Goal: Task Accomplishment & Management: Use online tool/utility

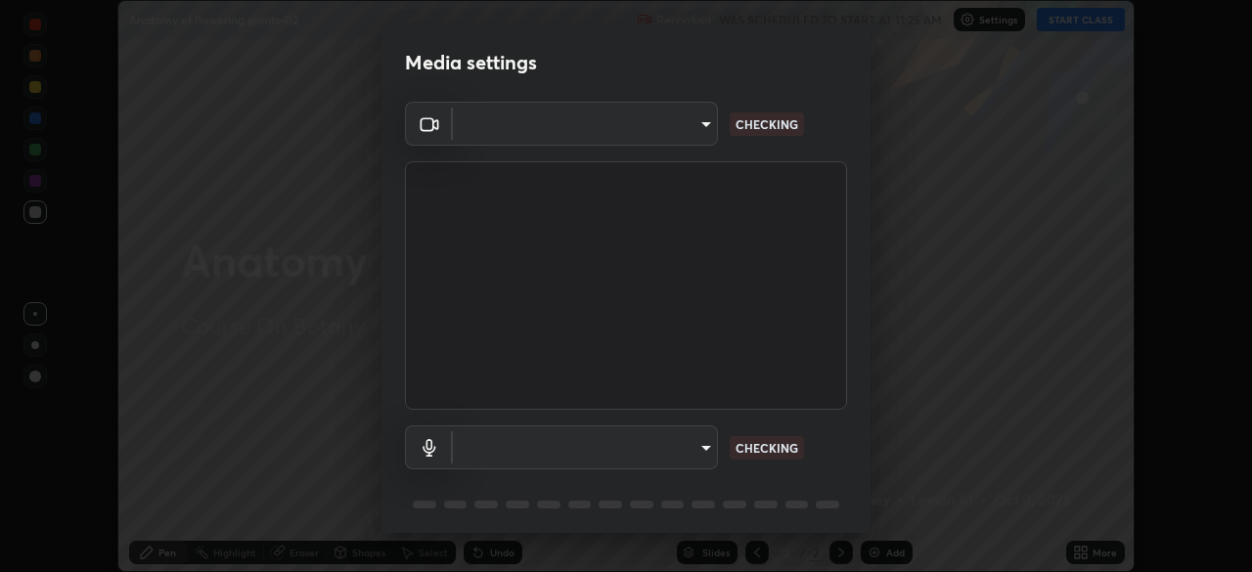
scroll to position [69, 0]
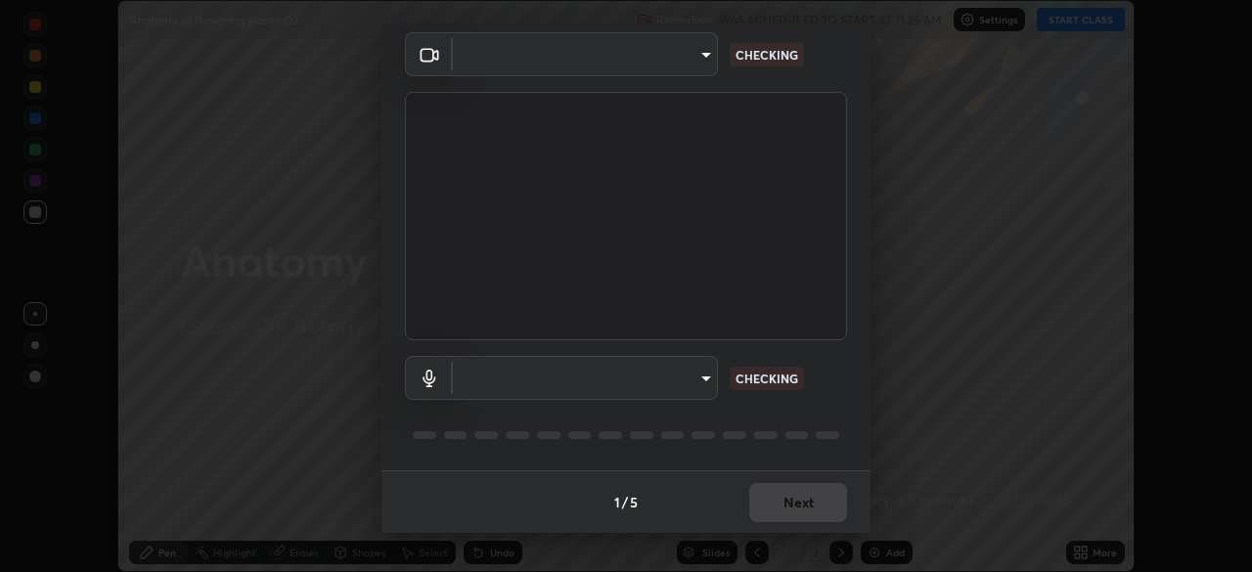
type input "49997c5035a380d1e4bfd67072f4403f37fcfd6159da511fce73e868ba03c42c"
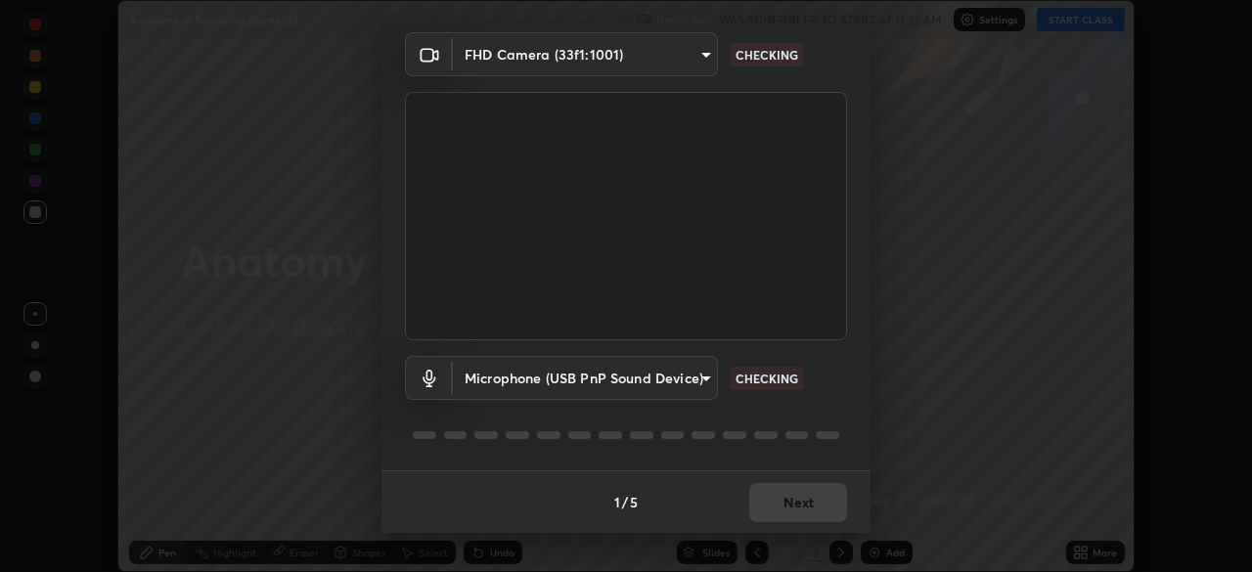
click at [705, 379] on body "Erase all Anatomy of flowering plants-02 Recording WAS SCHEDULED TO START AT 11…" at bounding box center [626, 286] width 1252 height 572
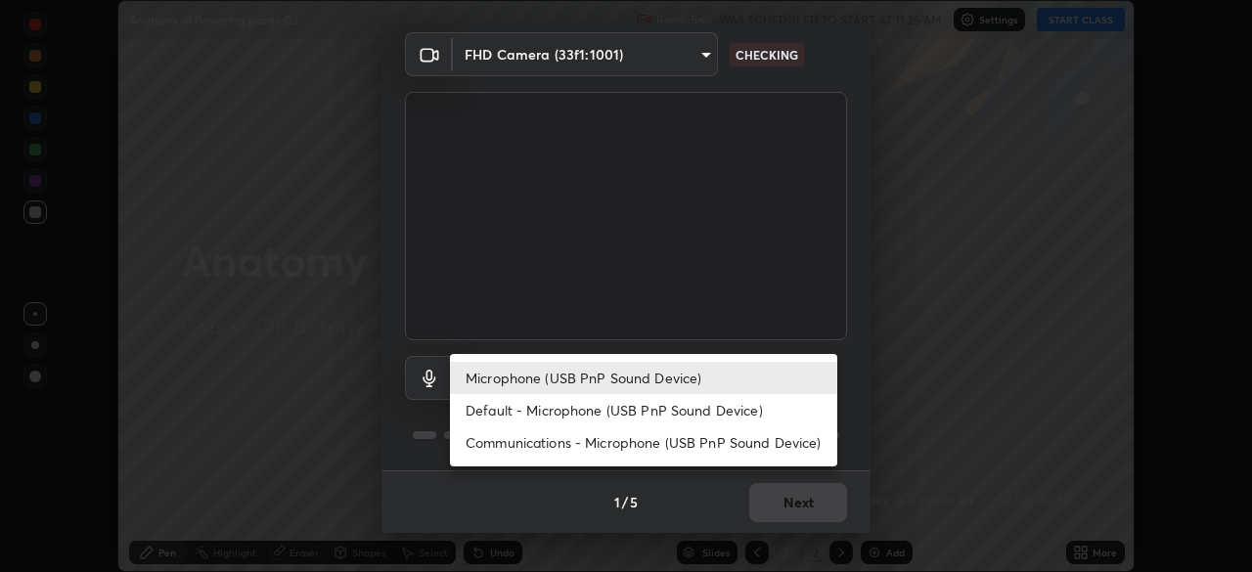
click at [722, 409] on li "Default - Microphone (USB PnP Sound Device)" at bounding box center [643, 410] width 387 height 32
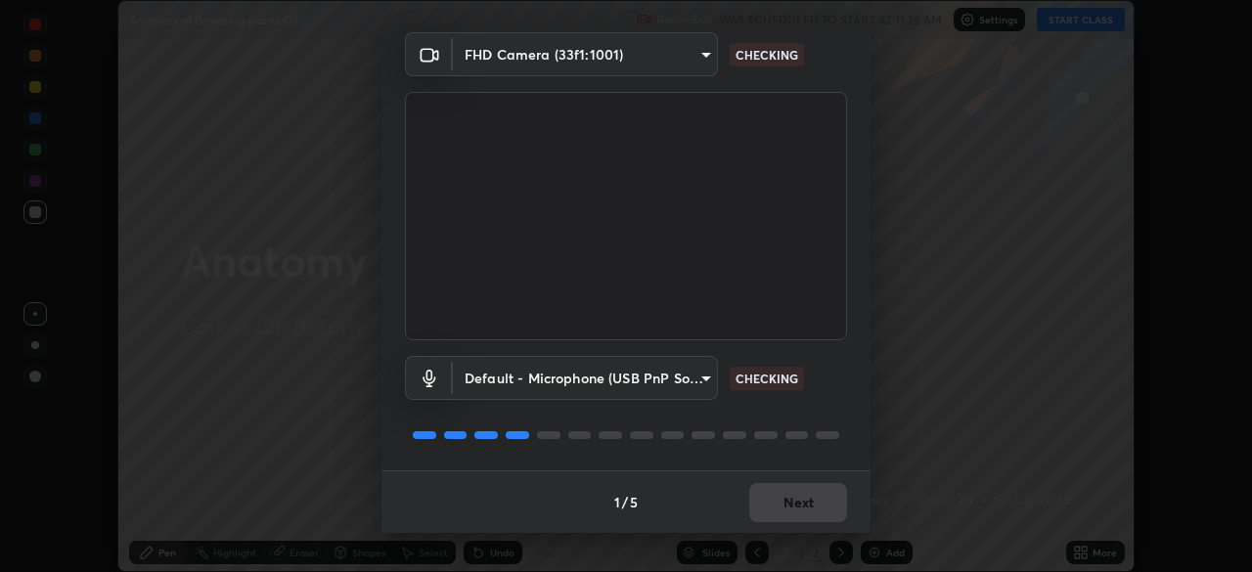
click at [693, 382] on body "Erase all Anatomy of flowering plants-02 Recording WAS SCHEDULED TO START AT 11…" at bounding box center [626, 286] width 1252 height 572
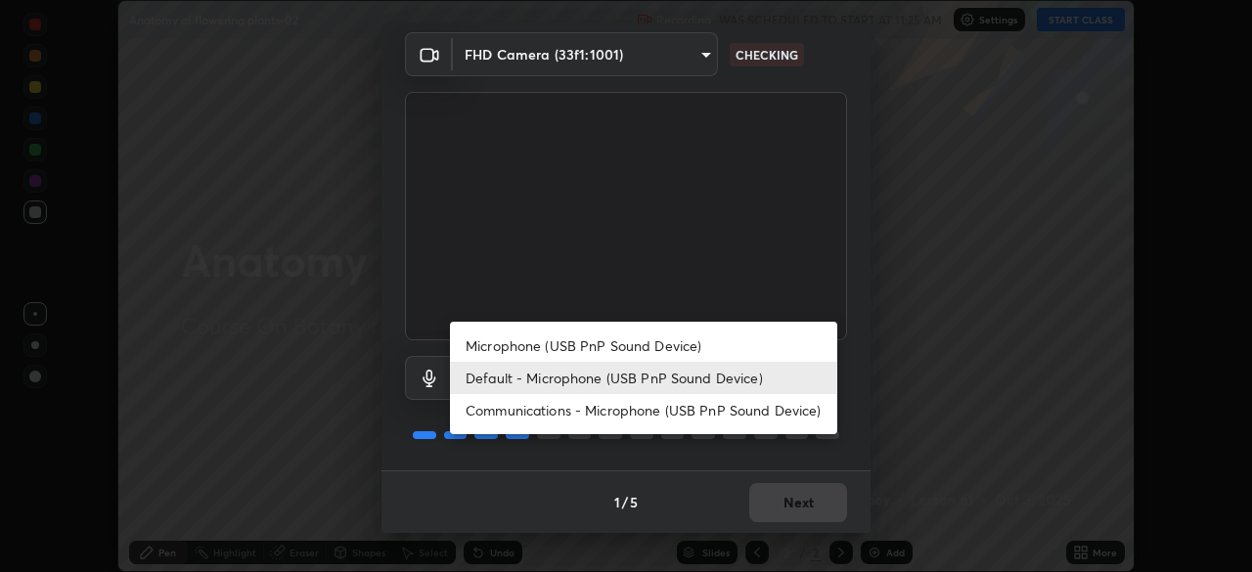
click at [702, 336] on li "Microphone (USB PnP Sound Device)" at bounding box center [643, 346] width 387 height 32
type input "b93cbfc37ea663615e2a2758e13d6489b429ad874a2ce90456402bbb4f5a5e7c"
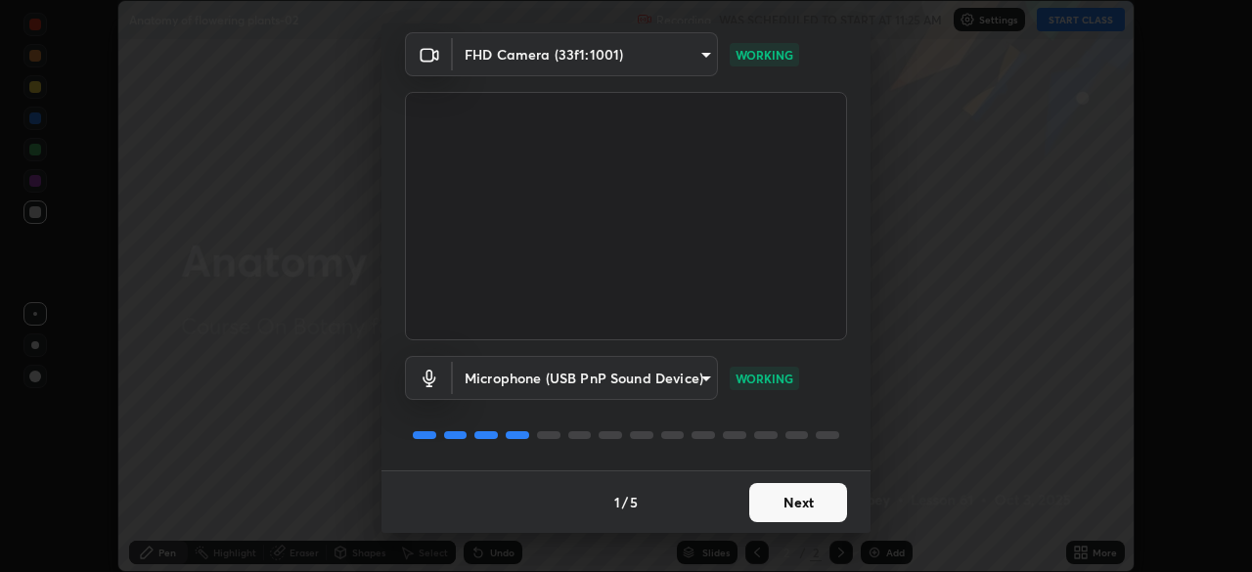
click at [836, 501] on button "Next" at bounding box center [798, 502] width 98 height 39
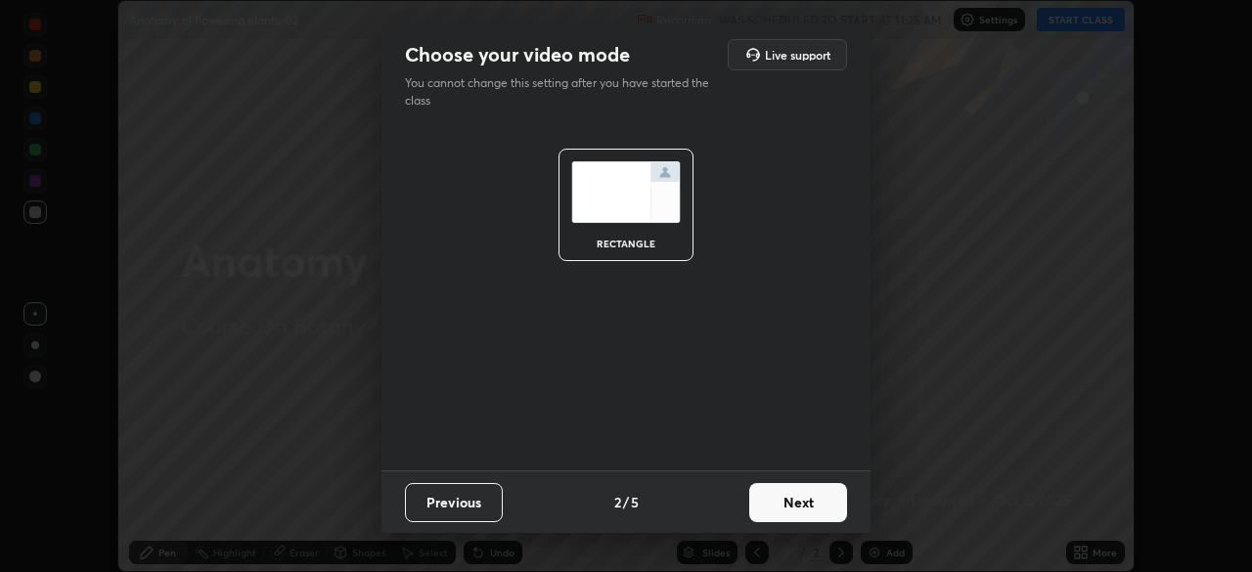
scroll to position [0, 0]
click at [836, 501] on button "Next" at bounding box center [798, 502] width 98 height 39
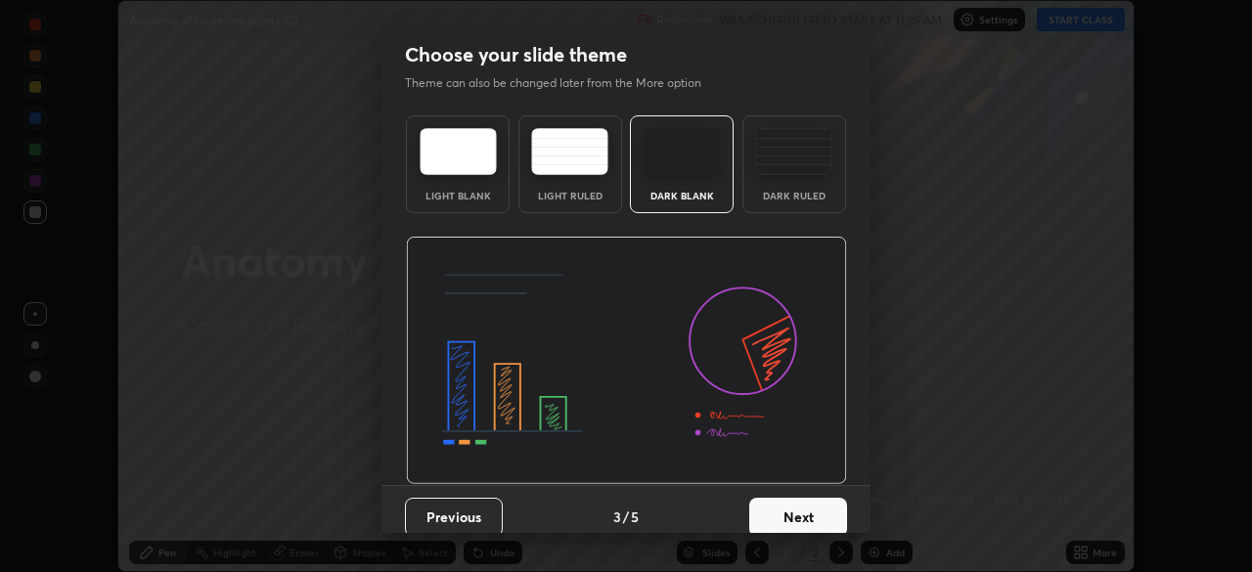
click at [833, 505] on button "Next" at bounding box center [798, 517] width 98 height 39
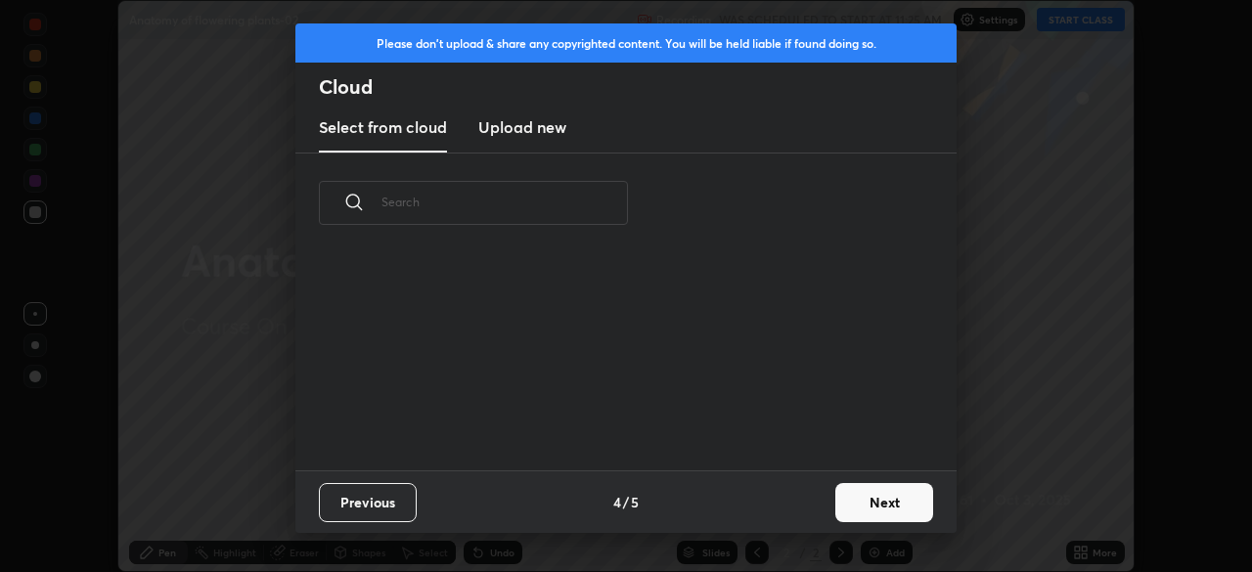
click at [838, 504] on button "Next" at bounding box center [884, 502] width 98 height 39
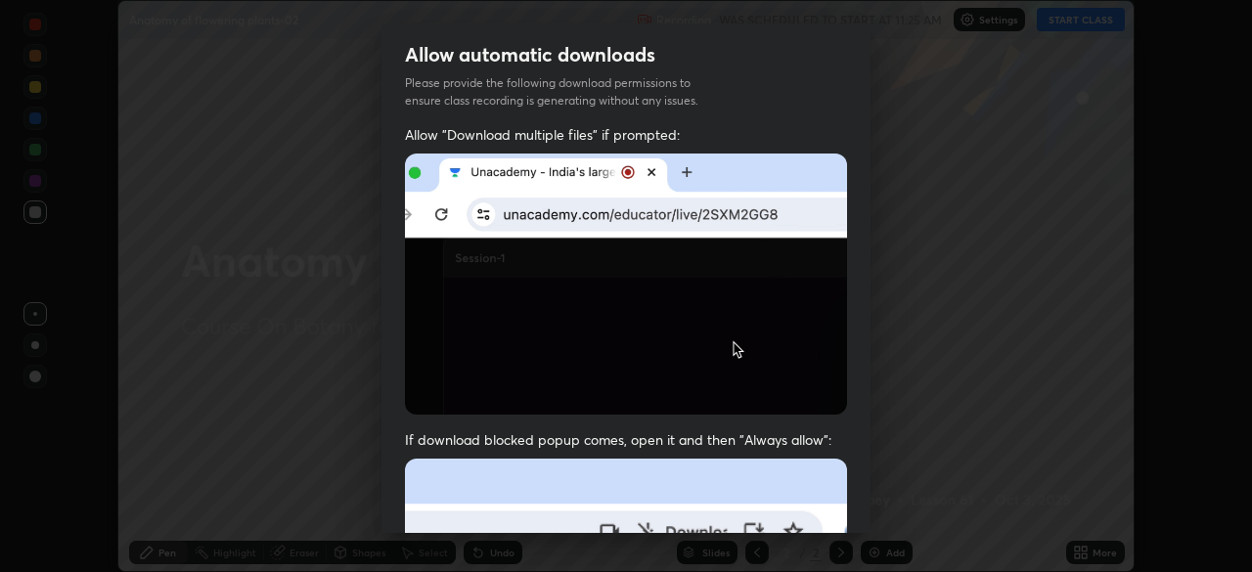
click at [843, 498] on div "Allow "Download multiple files" if prompted: If download blocked popup comes, o…" at bounding box center [625, 537] width 489 height 824
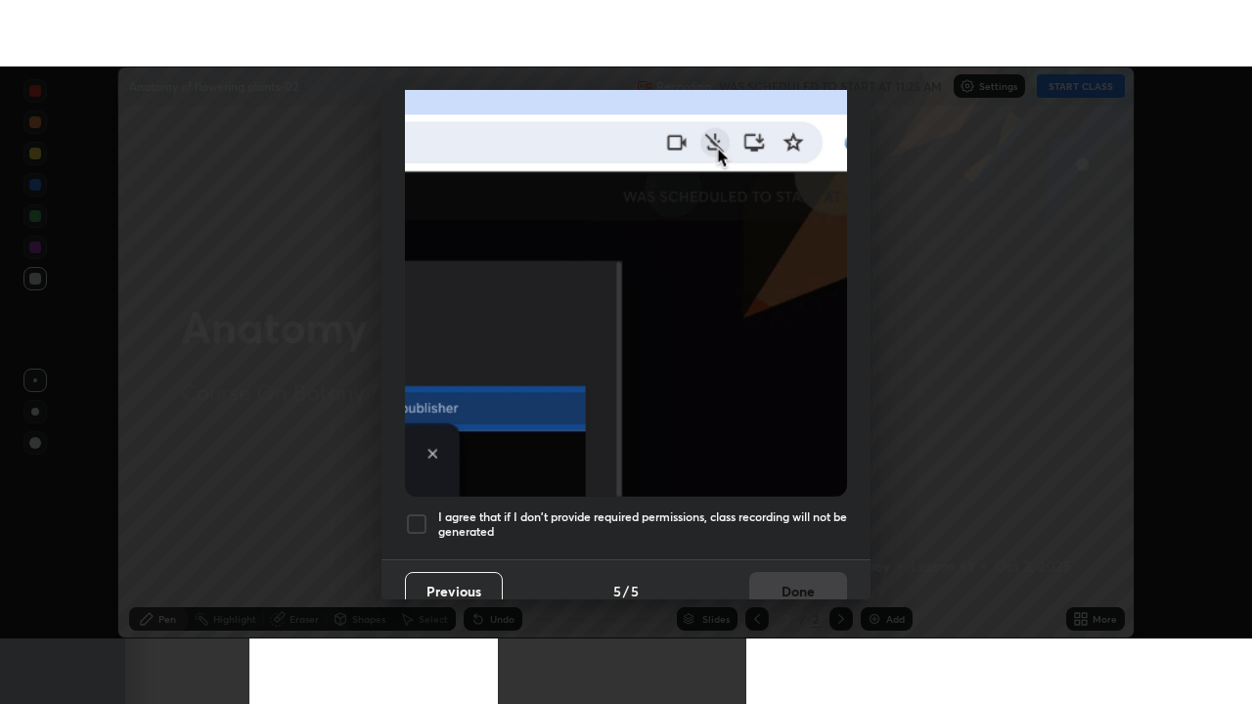
scroll to position [468, 0]
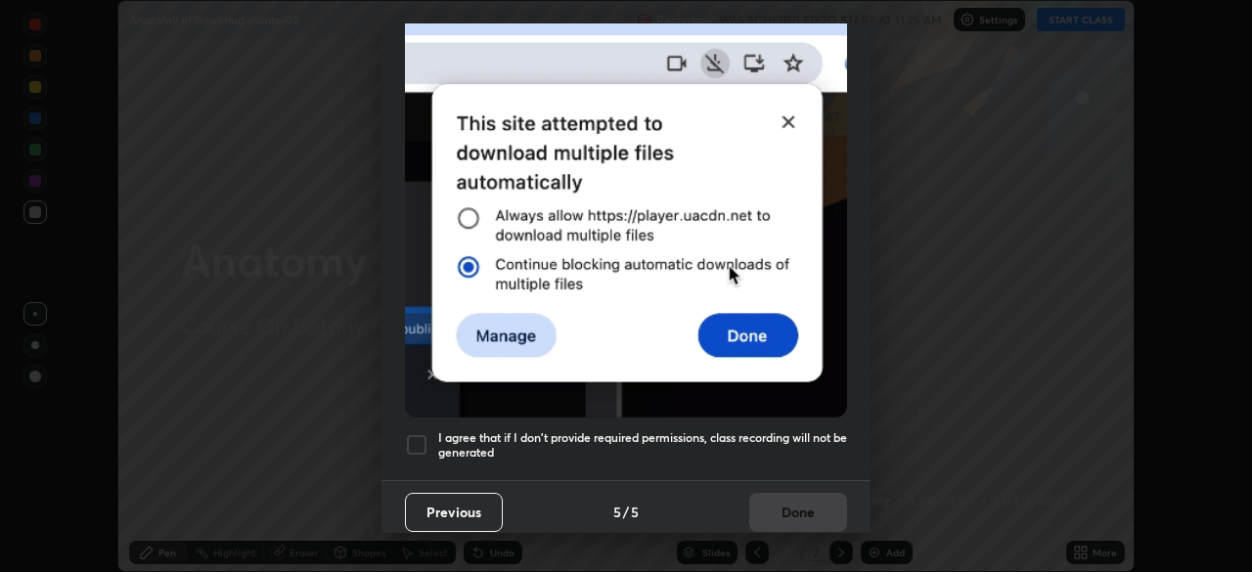
click at [813, 430] on h5 "I agree that if I don't provide required permissions, class recording will not …" at bounding box center [642, 445] width 409 height 30
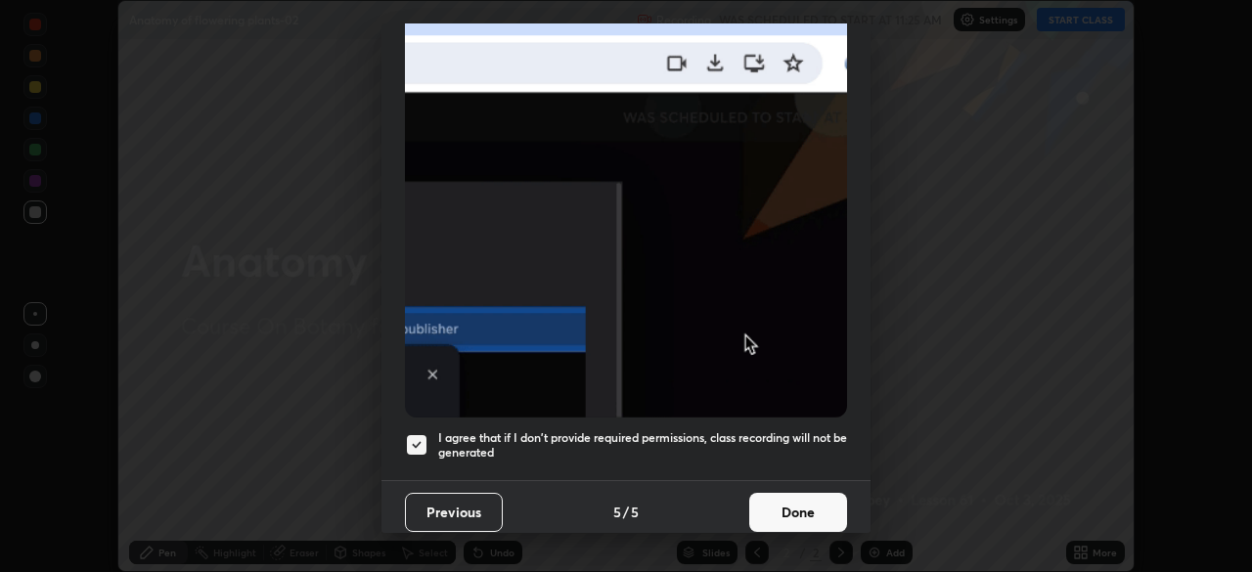
click at [812, 497] on button "Done" at bounding box center [798, 512] width 98 height 39
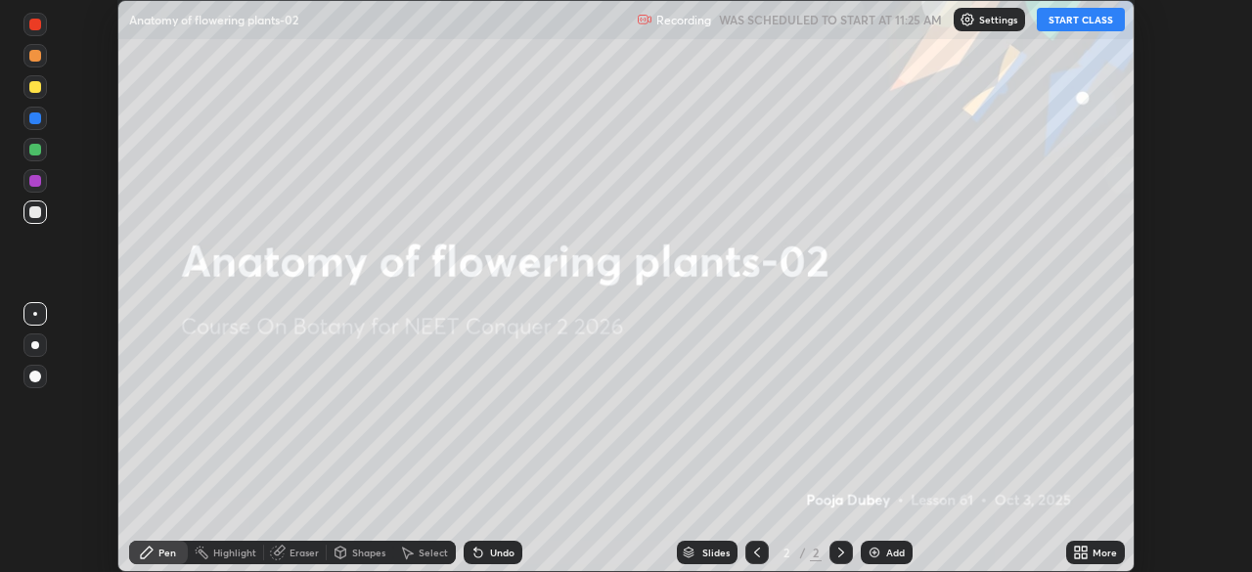
click at [1084, 556] on icon at bounding box center [1084, 556] width 5 height 5
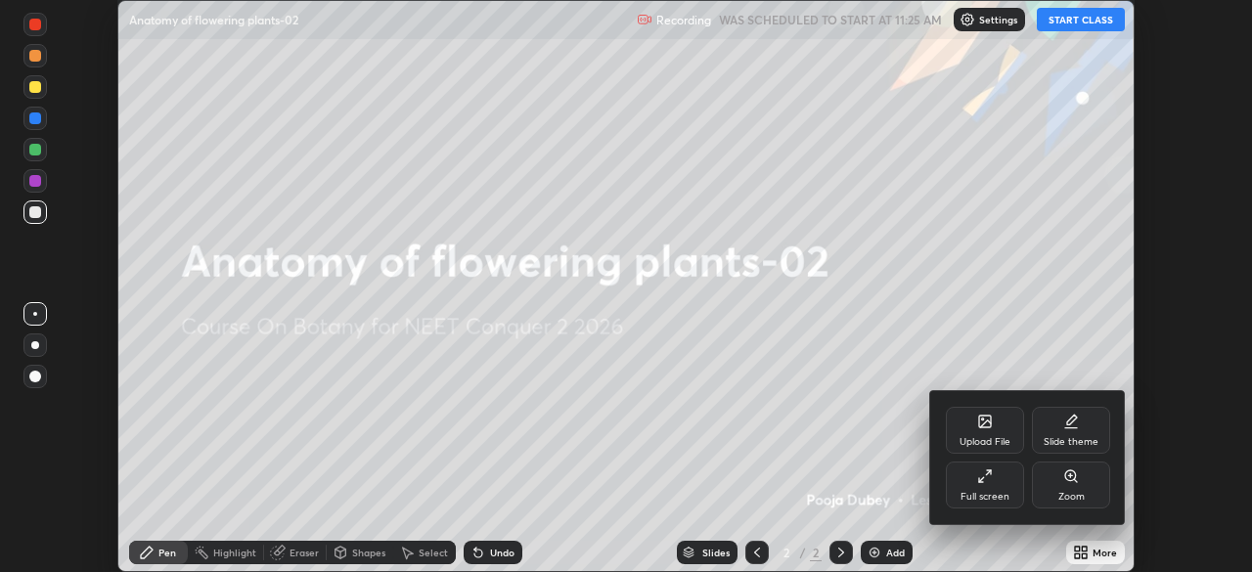
click at [997, 476] on div "Full screen" at bounding box center [985, 485] width 78 height 47
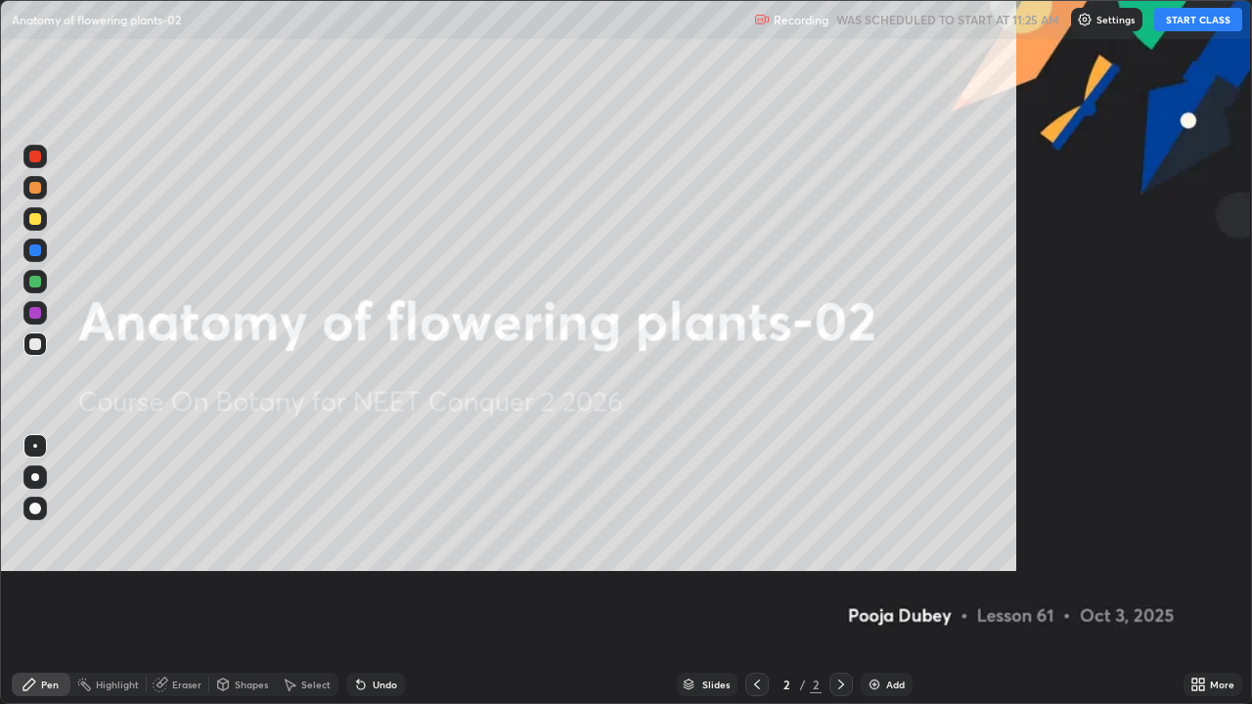
scroll to position [704, 1252]
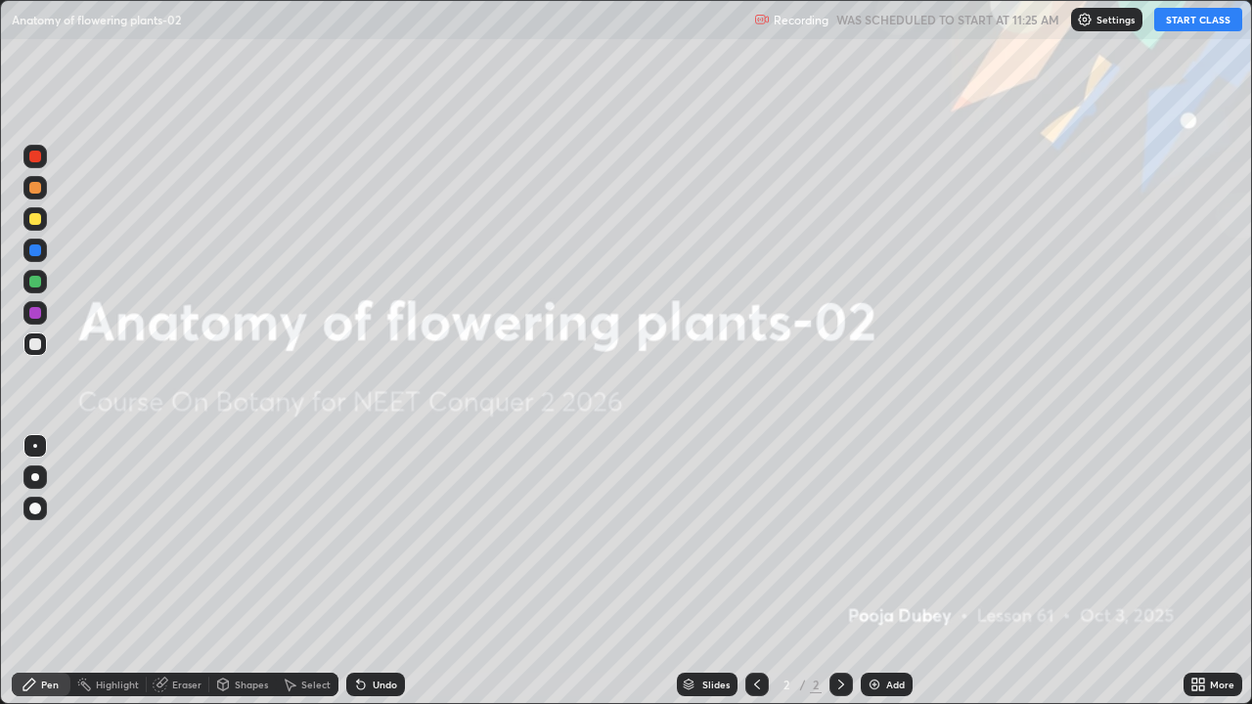
click at [1181, 24] on button "START CLASS" at bounding box center [1198, 19] width 88 height 23
click at [1202, 571] on icon at bounding box center [1201, 681] width 5 height 5
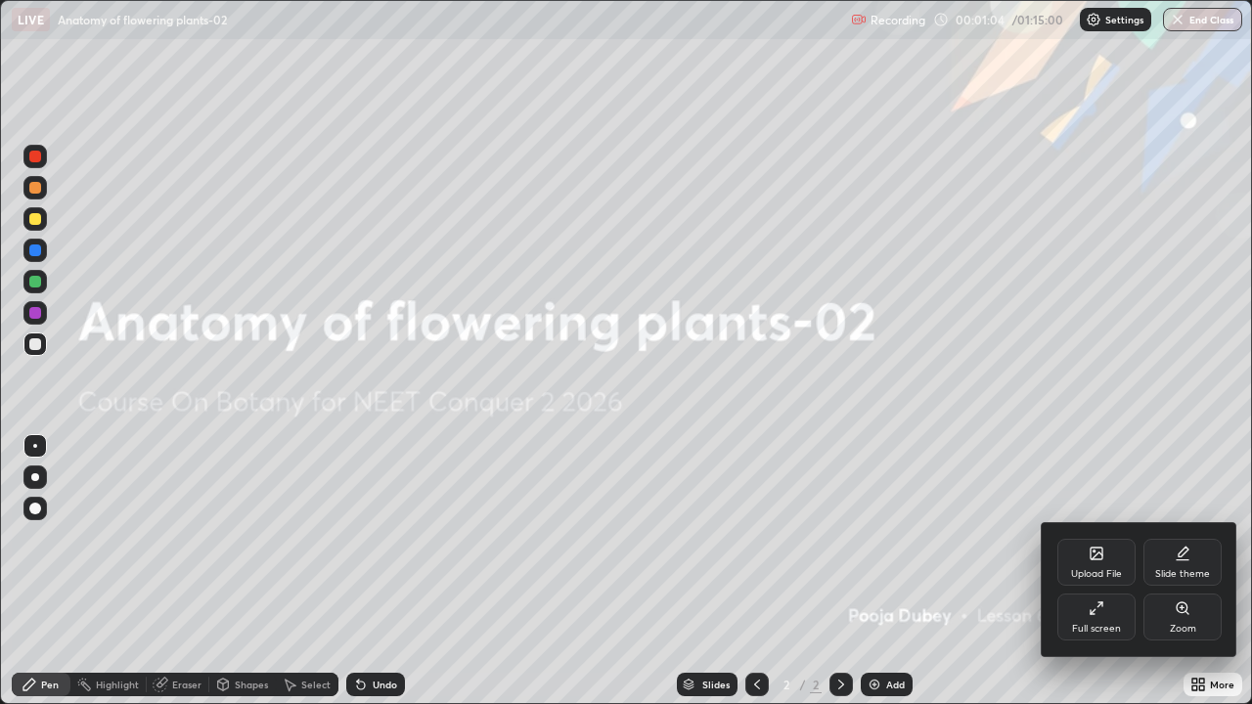
click at [1102, 560] on icon at bounding box center [1097, 554] width 16 height 16
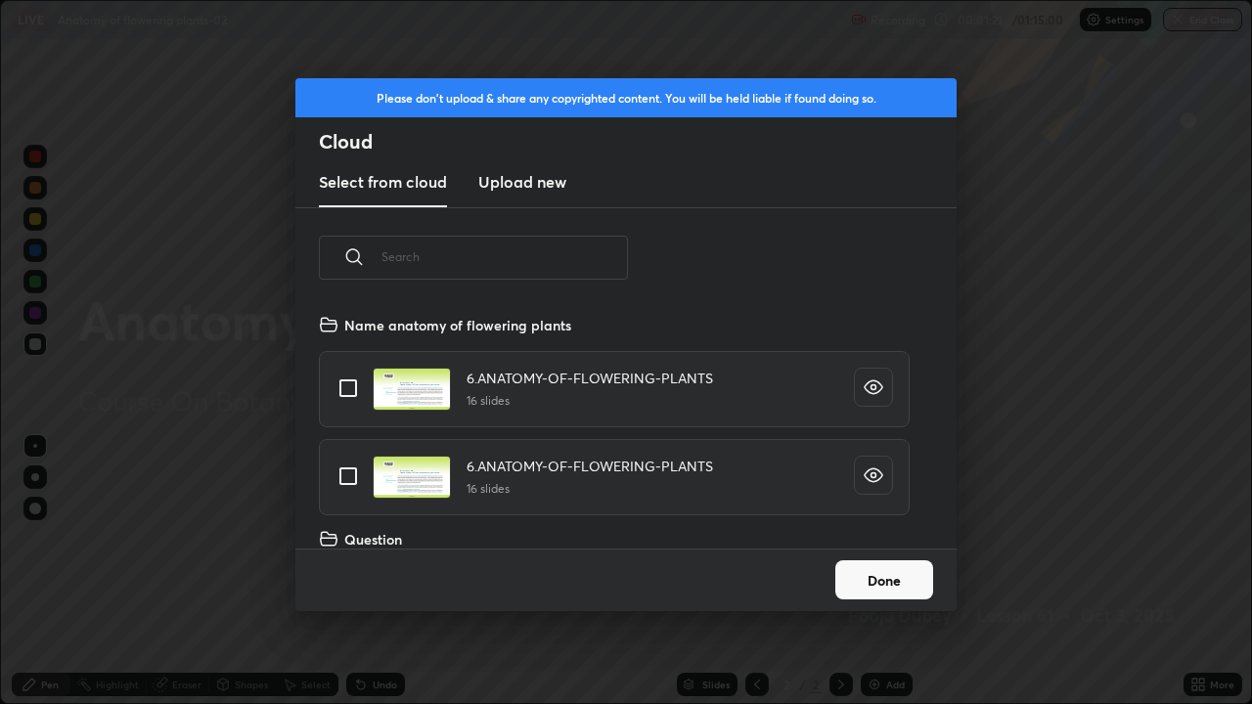
scroll to position [10740, 0]
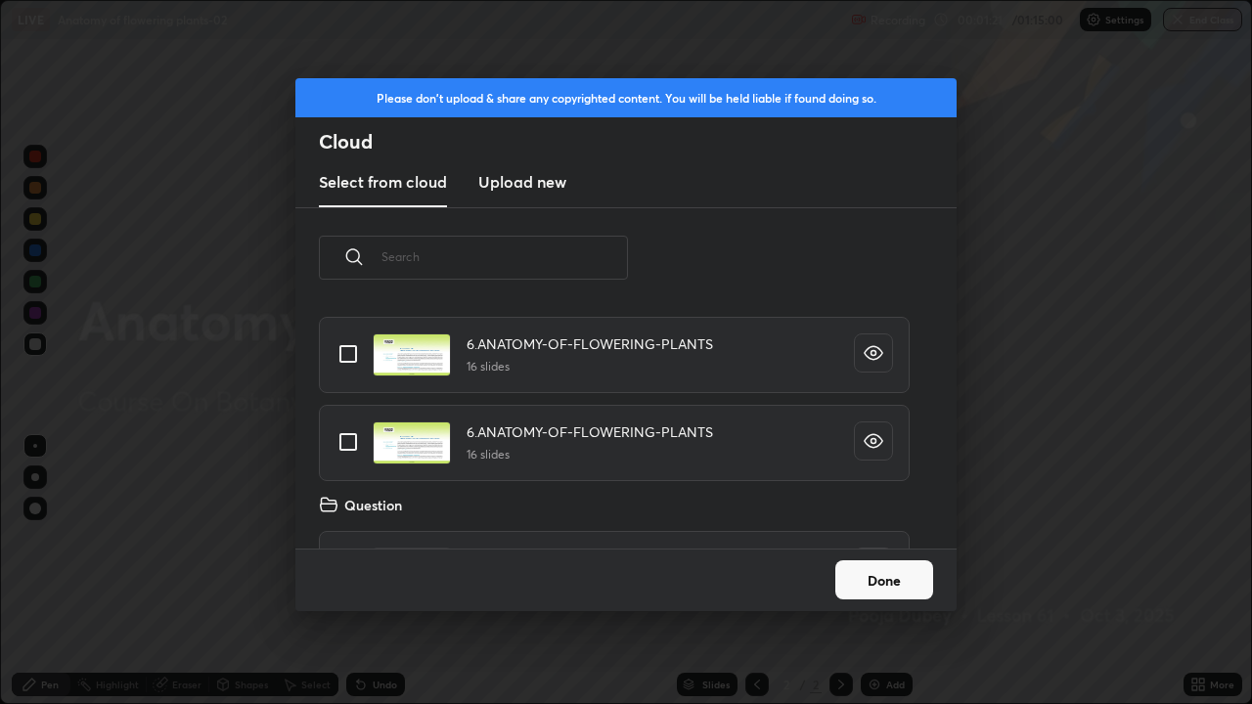
click at [356, 353] on input "grid" at bounding box center [348, 354] width 41 height 41
checkbox input "true"
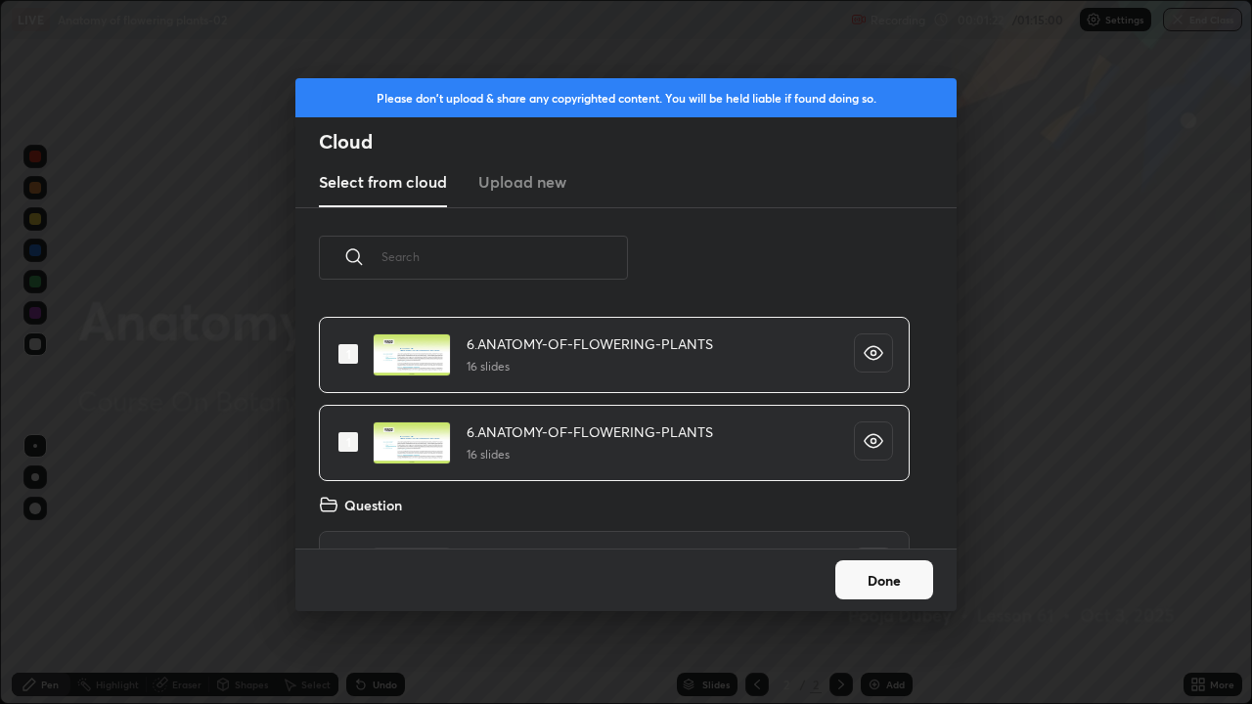
checkbox input "true"
click at [873, 571] on button "Done" at bounding box center [884, 579] width 98 height 39
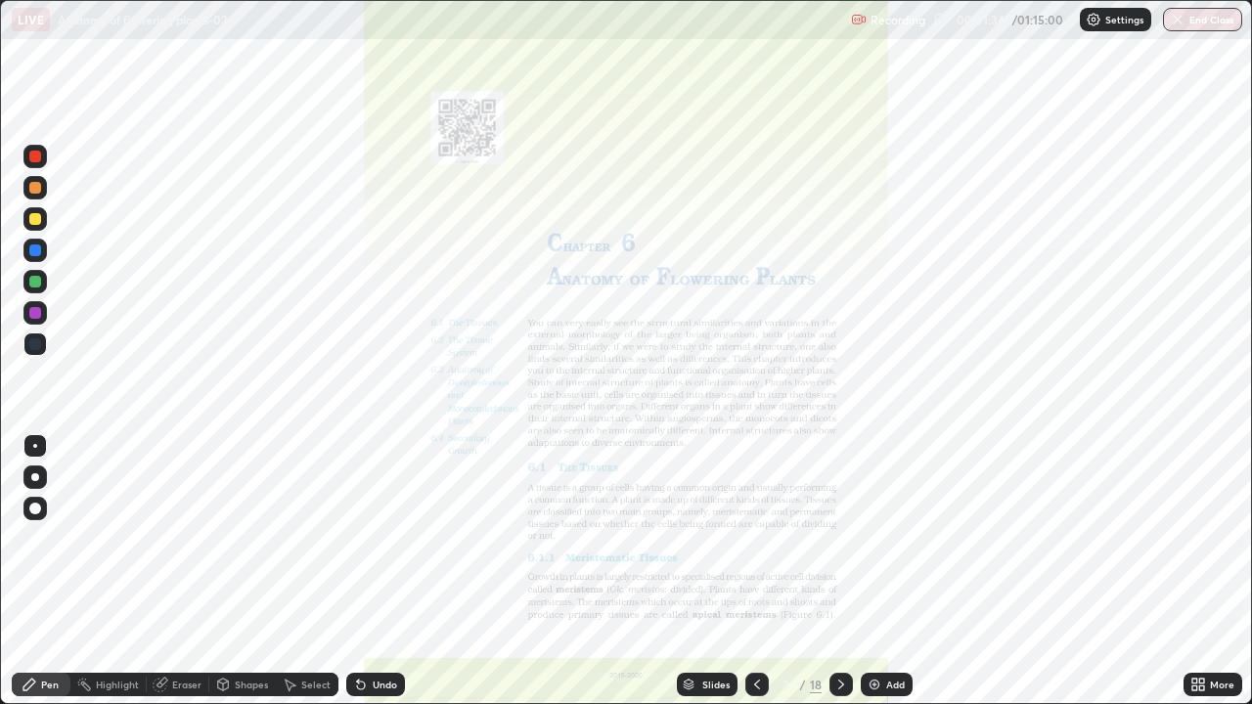
click at [839, 571] on icon at bounding box center [841, 685] width 16 height 16
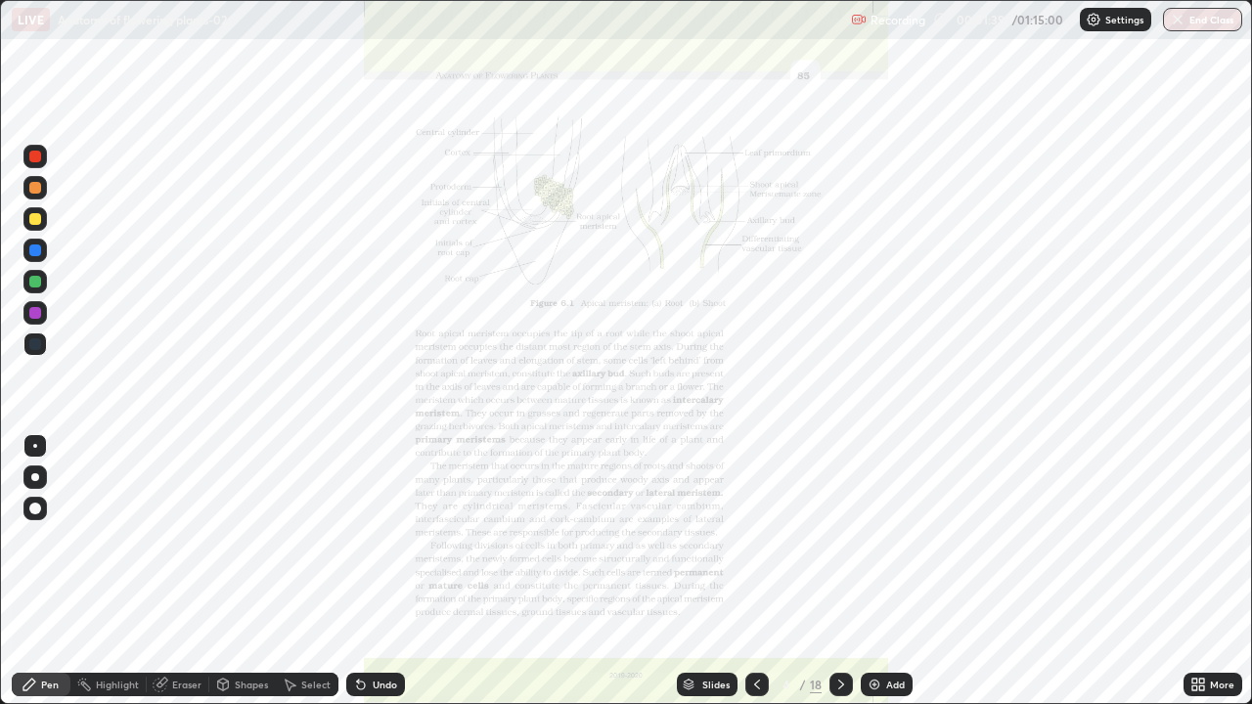
click at [713, 571] on div "Slides" at bounding box center [707, 684] width 61 height 23
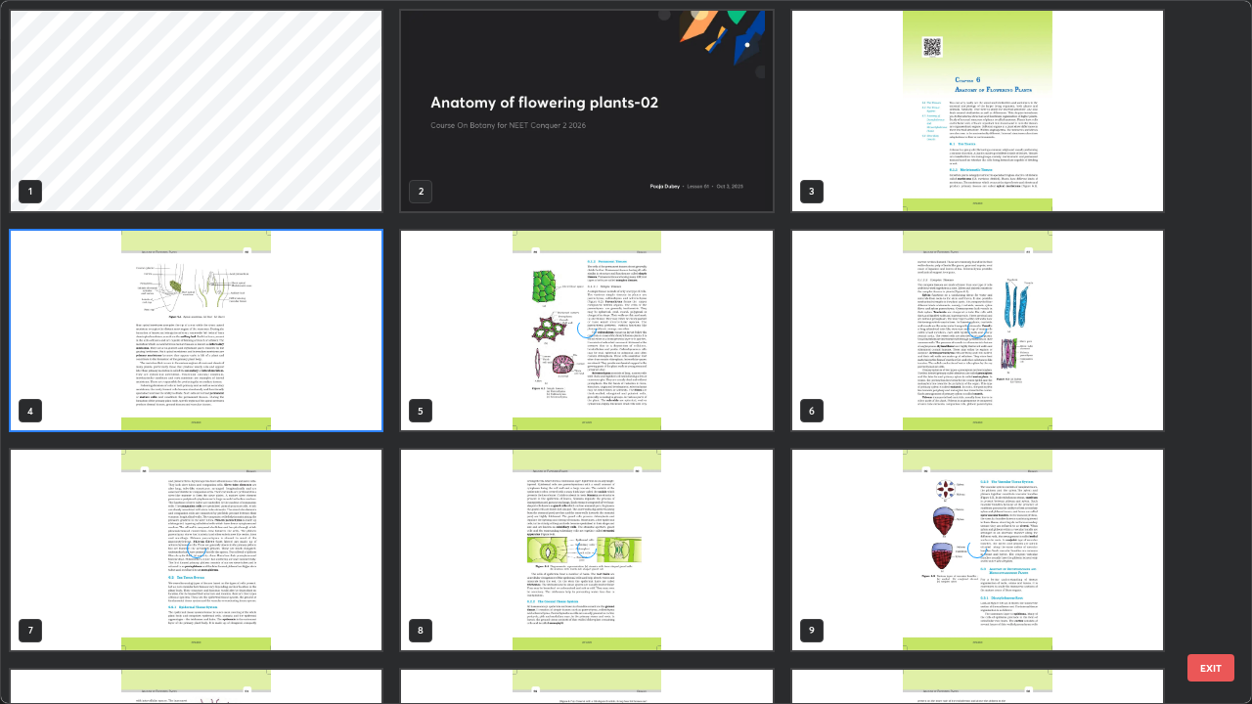
scroll to position [696, 1240]
click at [718, 171] on img "grid" at bounding box center [586, 111] width 371 height 201
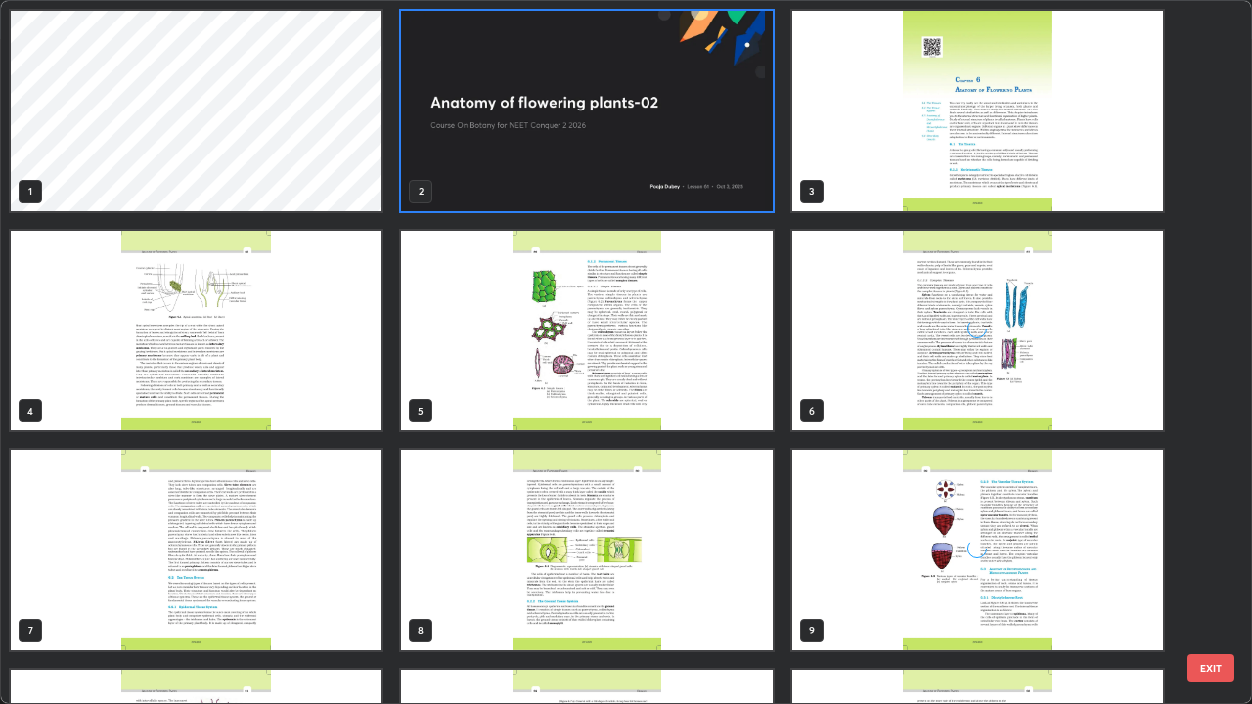
click at [712, 174] on img "grid" at bounding box center [586, 111] width 371 height 201
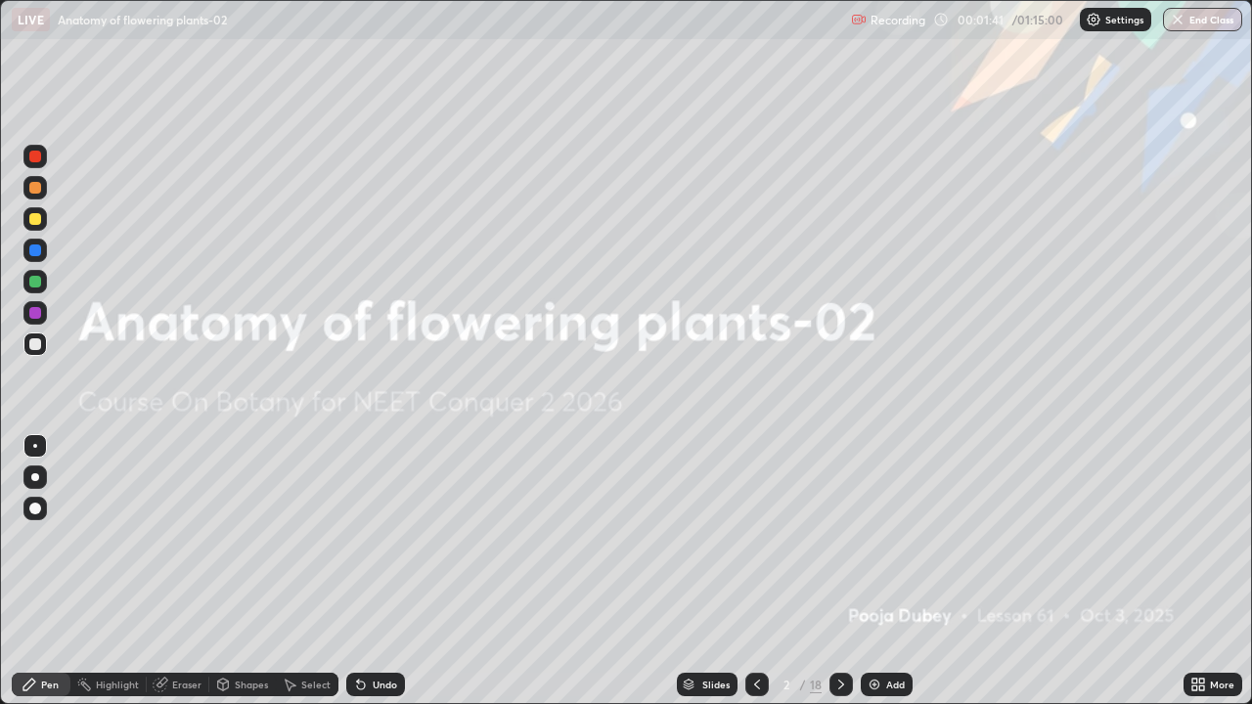
click at [714, 183] on img "grid" at bounding box center [586, 111] width 371 height 201
click at [886, 571] on div "Add" at bounding box center [895, 685] width 19 height 10
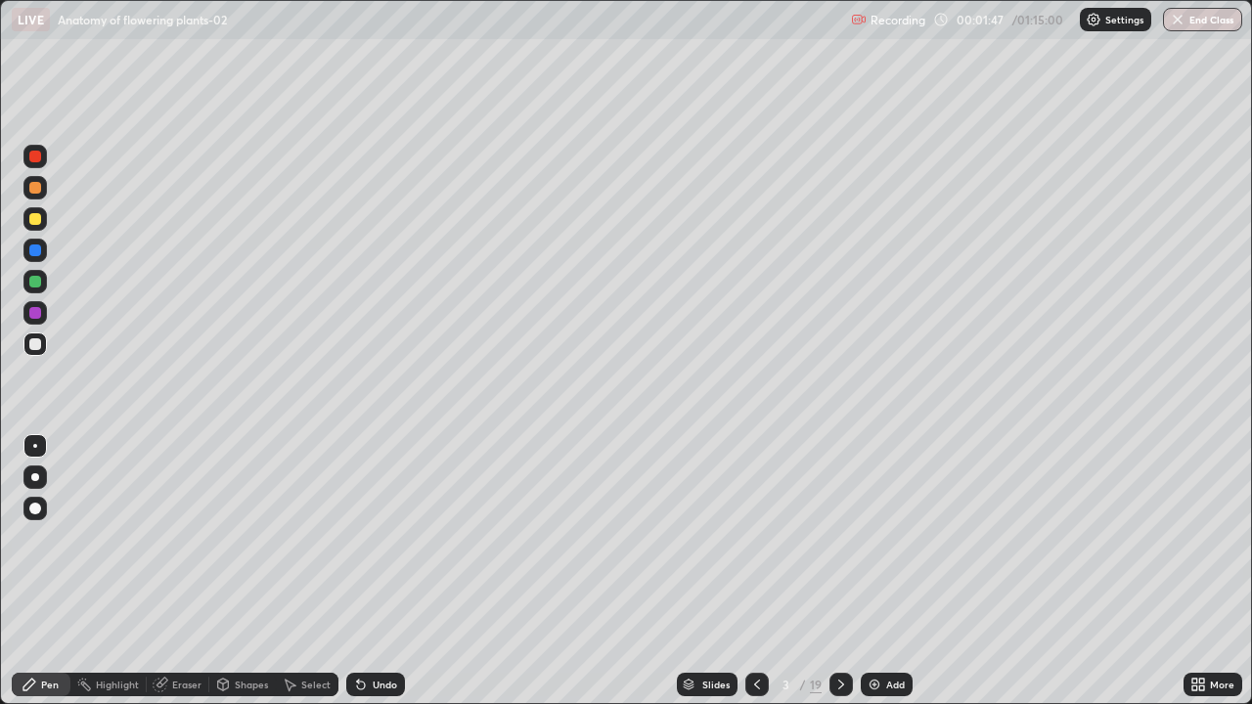
click at [37, 283] on div at bounding box center [35, 282] width 12 height 12
click at [34, 477] on div at bounding box center [35, 477] width 8 height 8
click at [706, 571] on div "Slides" at bounding box center [715, 685] width 27 height 10
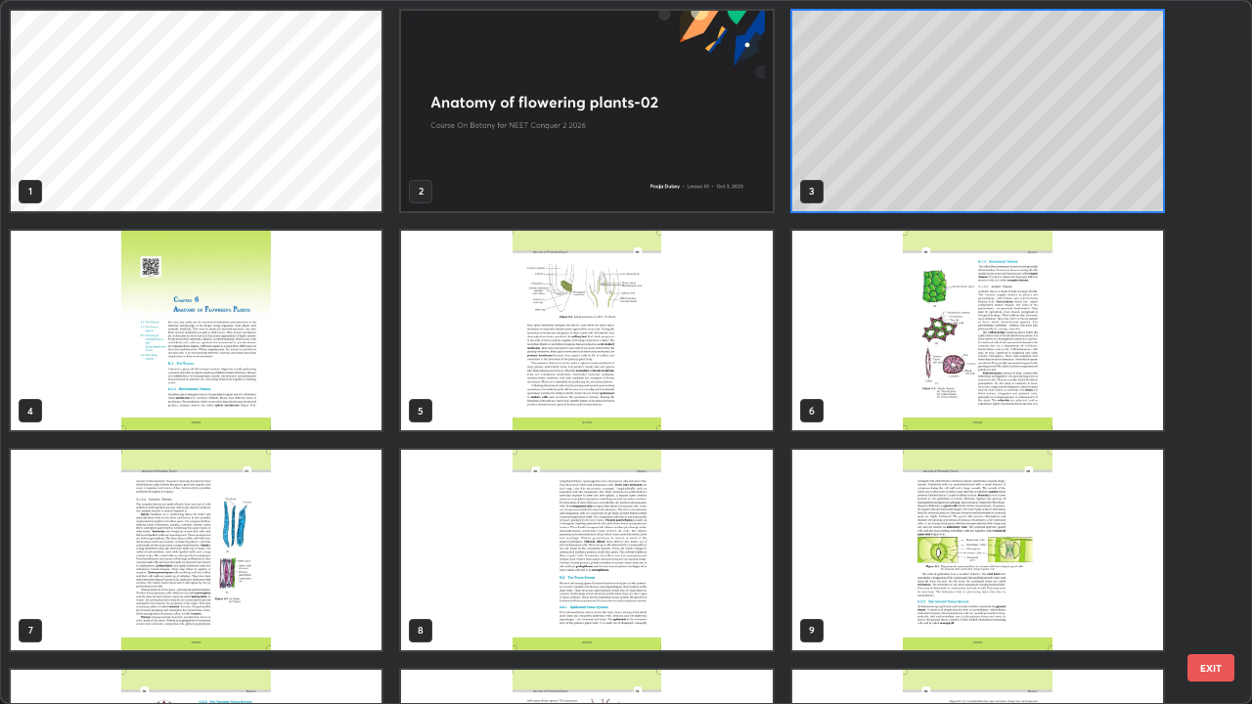
click at [617, 404] on img "grid" at bounding box center [586, 331] width 371 height 201
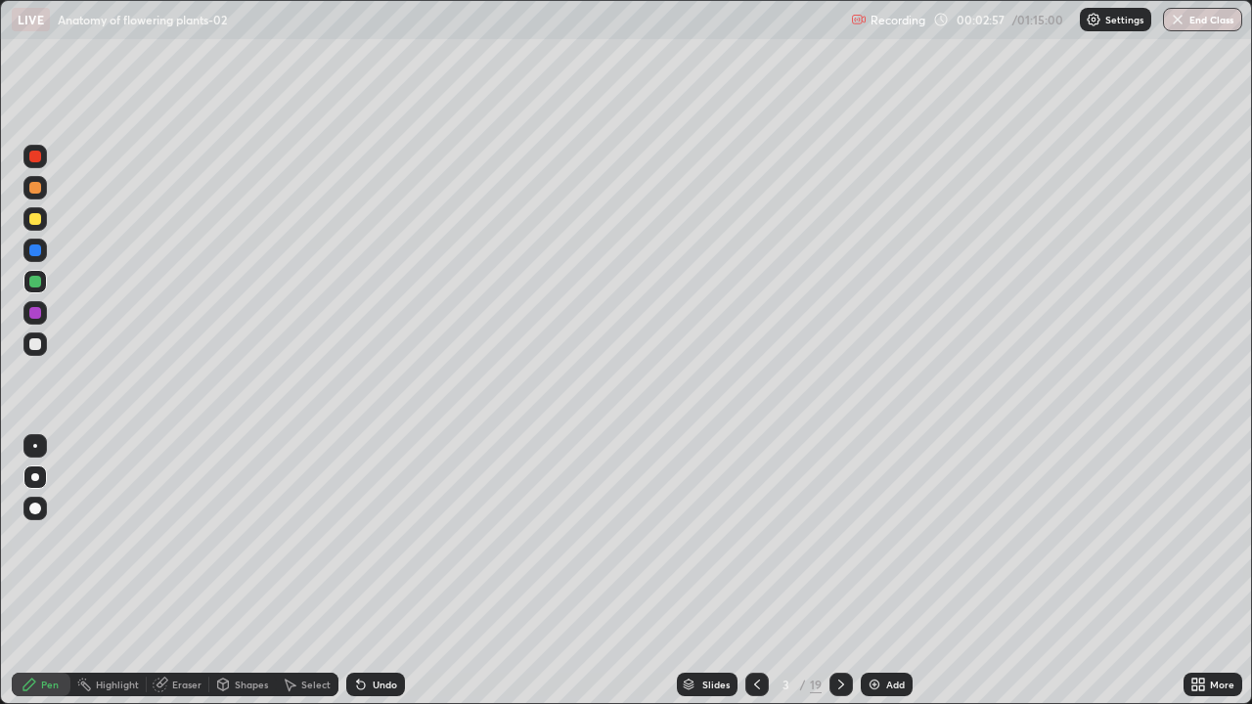
click at [693, 571] on div "Slides" at bounding box center [707, 684] width 61 height 23
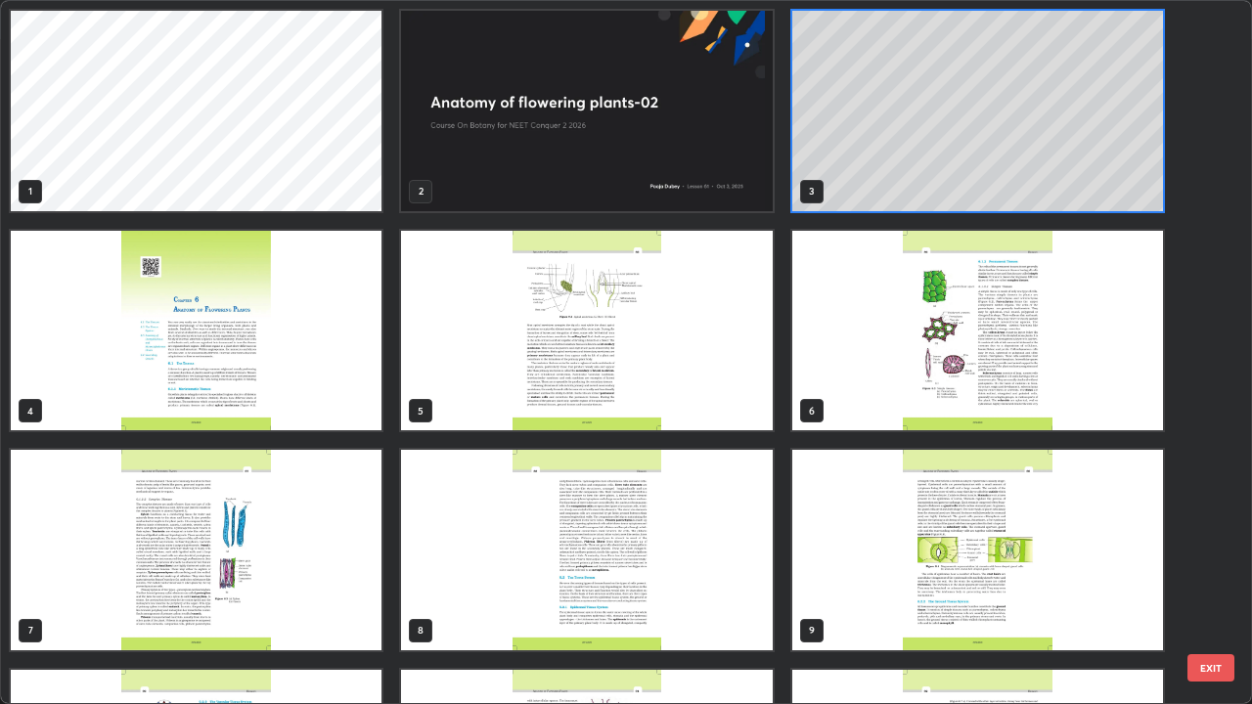
click at [620, 396] on img "grid" at bounding box center [586, 331] width 371 height 201
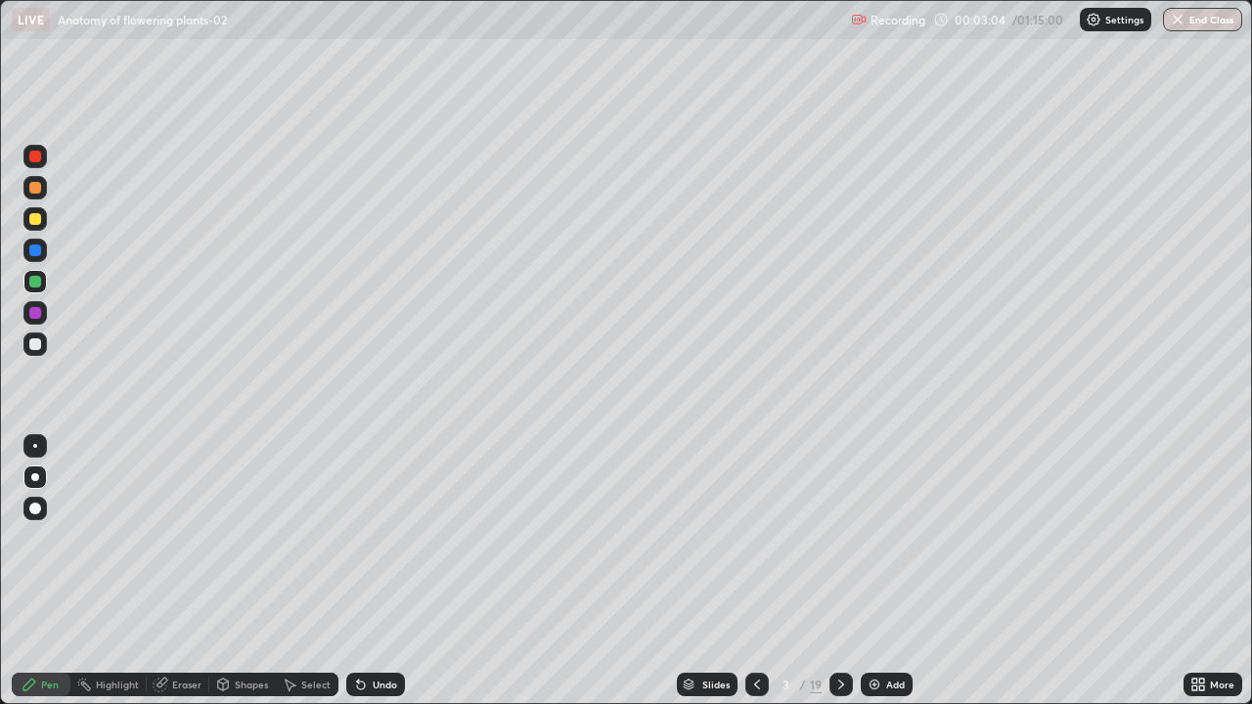
click at [369, 571] on div "Undo" at bounding box center [375, 684] width 59 height 23
click at [376, 571] on div "Undo" at bounding box center [375, 684] width 59 height 23
click at [373, 571] on div "Undo" at bounding box center [375, 684] width 59 height 23
click at [371, 571] on div "Undo" at bounding box center [371, 684] width 67 height 39
click at [376, 571] on div "Undo" at bounding box center [371, 684] width 67 height 39
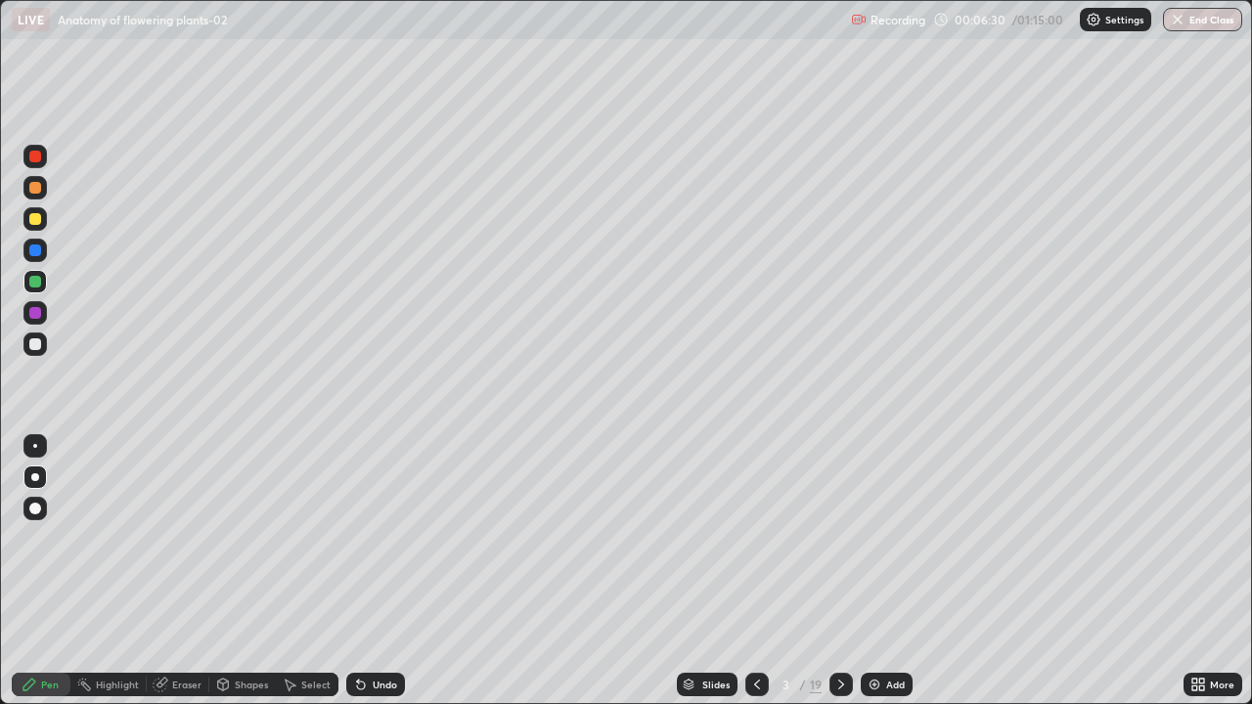
click at [379, 571] on div "Undo" at bounding box center [385, 685] width 24 height 10
click at [373, 571] on div "Undo" at bounding box center [385, 685] width 24 height 10
click at [357, 571] on icon at bounding box center [358, 681] width 2 height 2
click at [716, 571] on div "Slides" at bounding box center [715, 685] width 27 height 10
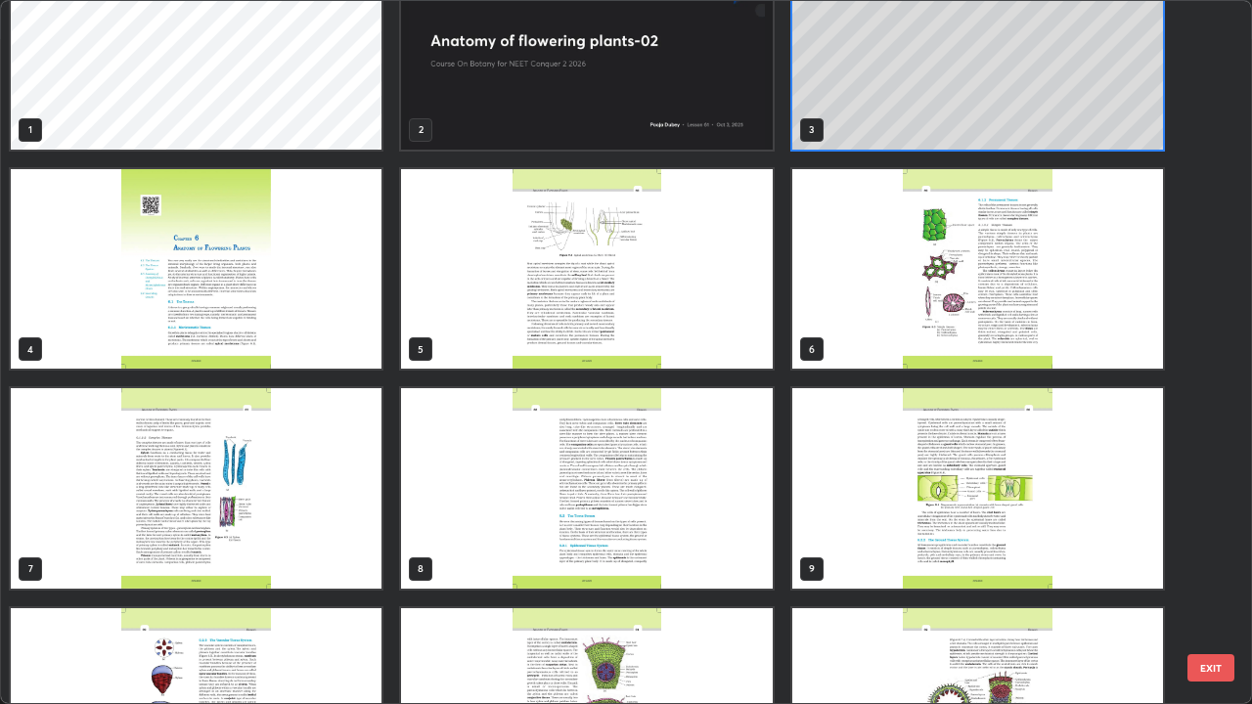
scroll to position [0, 0]
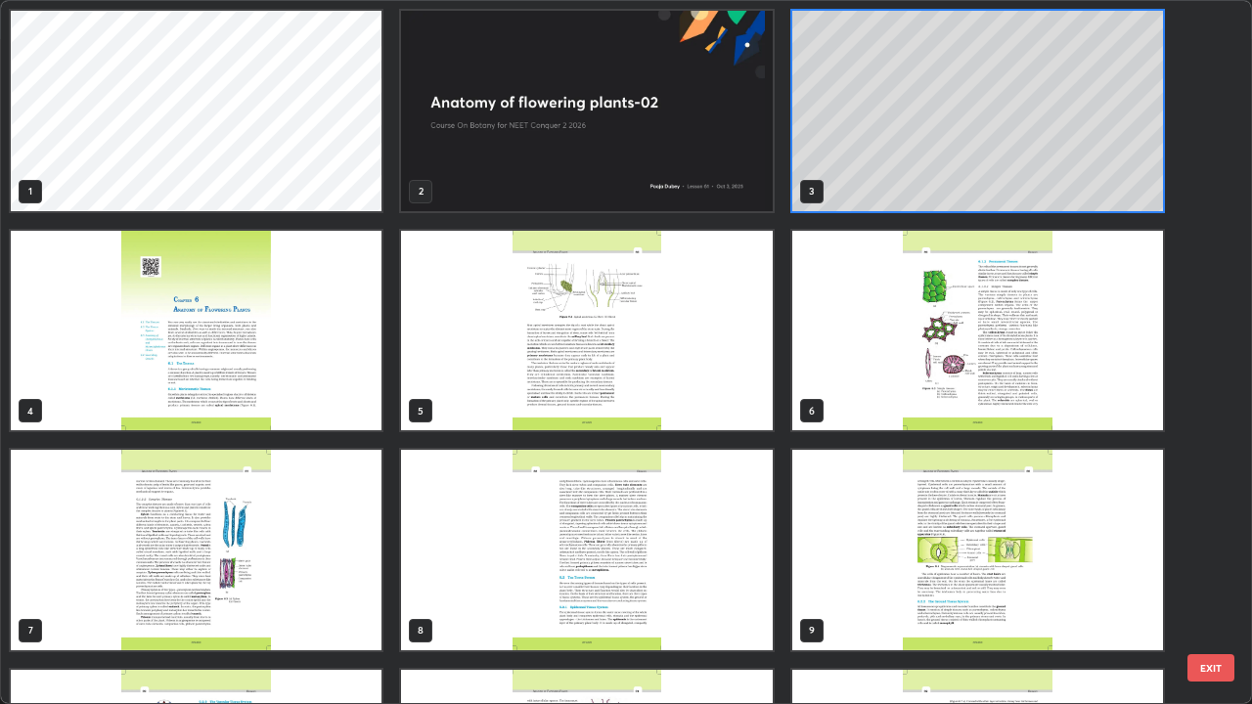
click at [716, 421] on img "grid" at bounding box center [586, 331] width 371 height 201
click at [721, 421] on img "grid" at bounding box center [586, 331] width 371 height 201
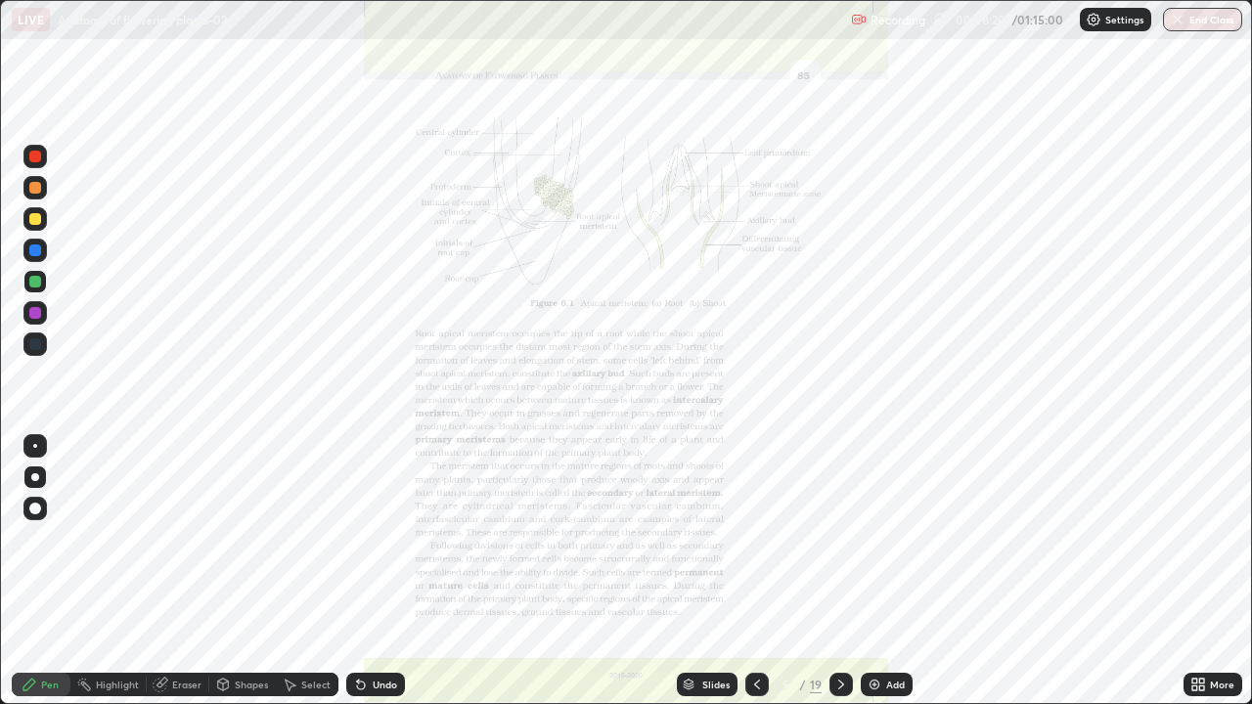
click at [729, 414] on img "grid" at bounding box center [586, 331] width 371 height 201
click at [1201, 571] on icon at bounding box center [1201, 681] width 5 height 5
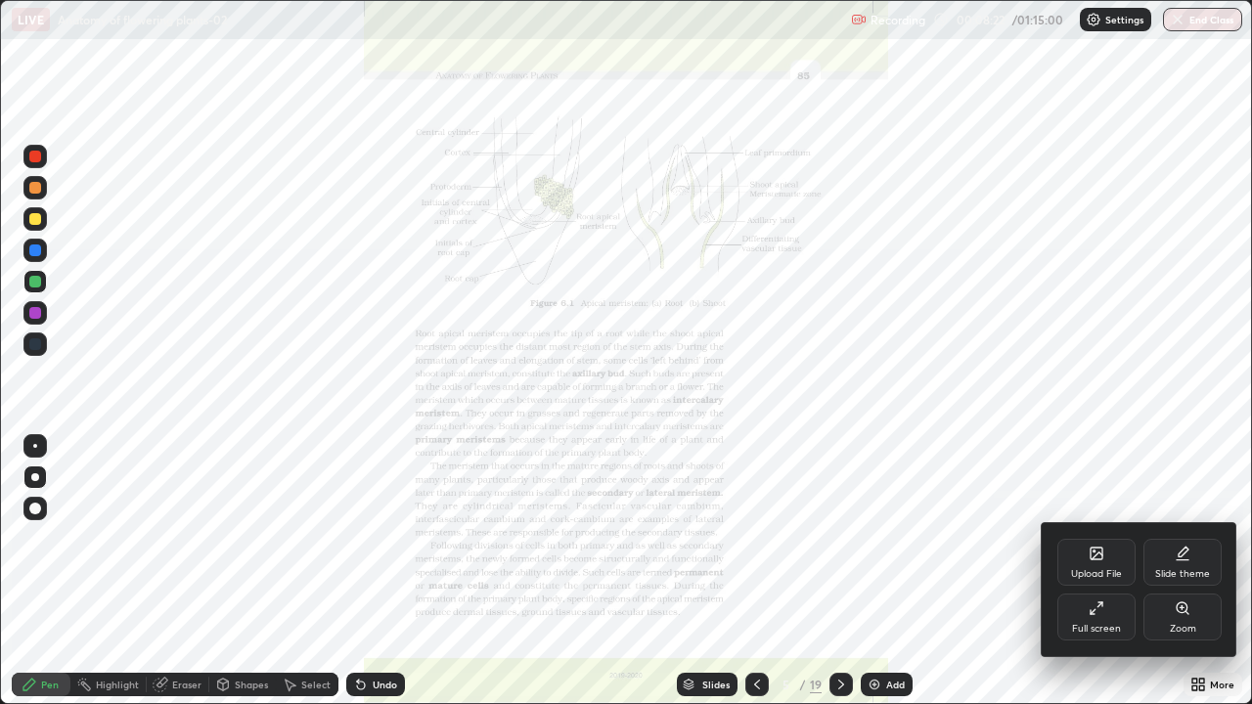
click at [1203, 571] on div "Zoom" at bounding box center [1182, 617] width 78 height 47
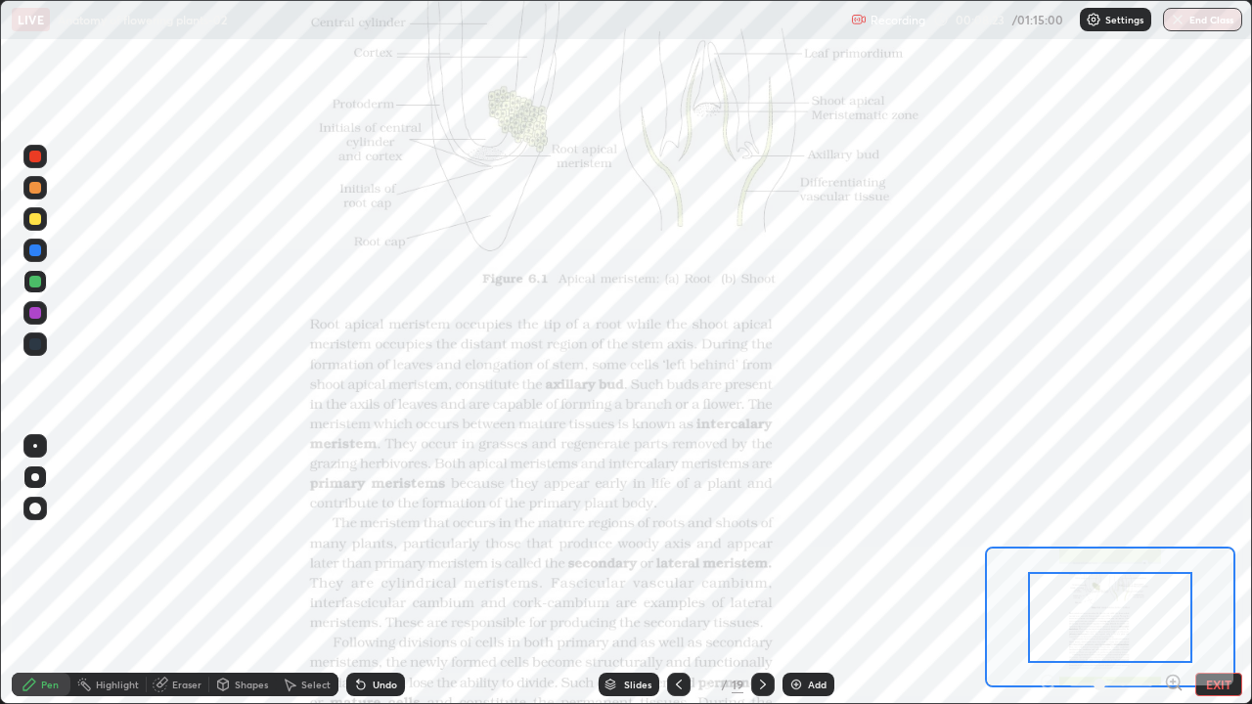
click at [1170, 571] on div "Pen Highlight Eraser Shapes Select Undo Slides 5 / 19 Add EXIT" at bounding box center [626, 684] width 1252 height 39
click at [1173, 571] on icon at bounding box center [1173, 682] width 5 height 0
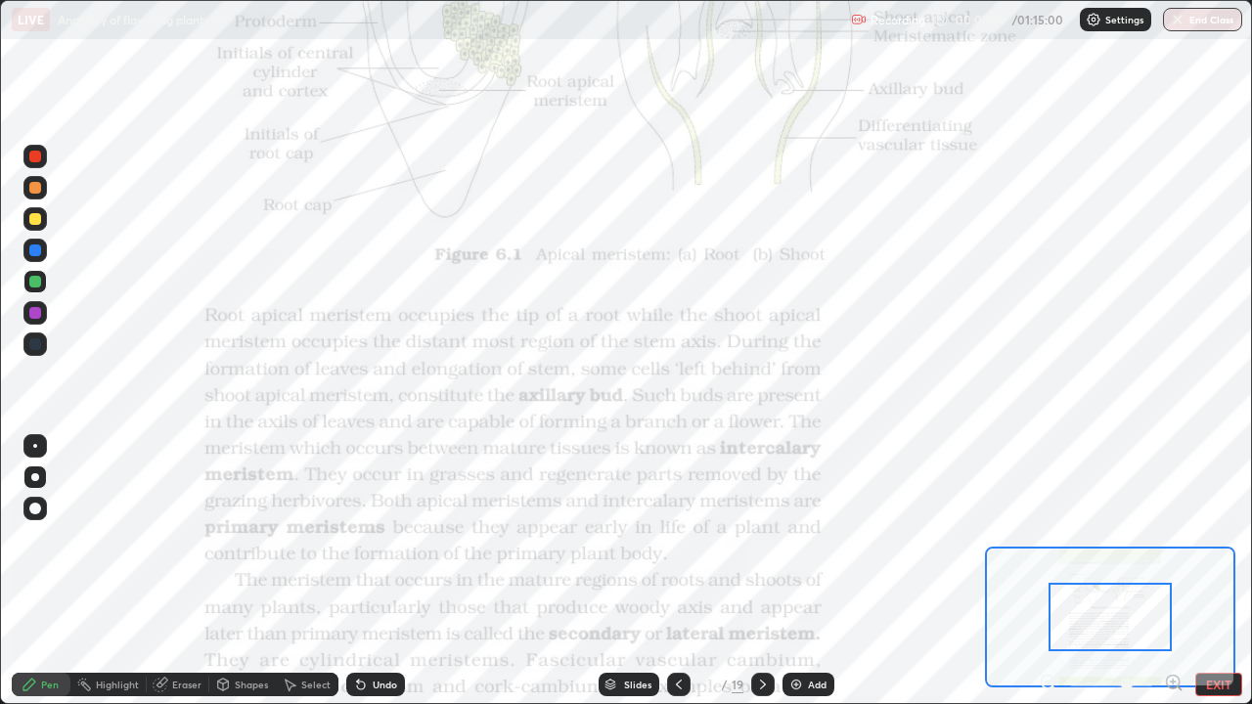
click at [1173, 571] on icon at bounding box center [1173, 682] width 5 height 0
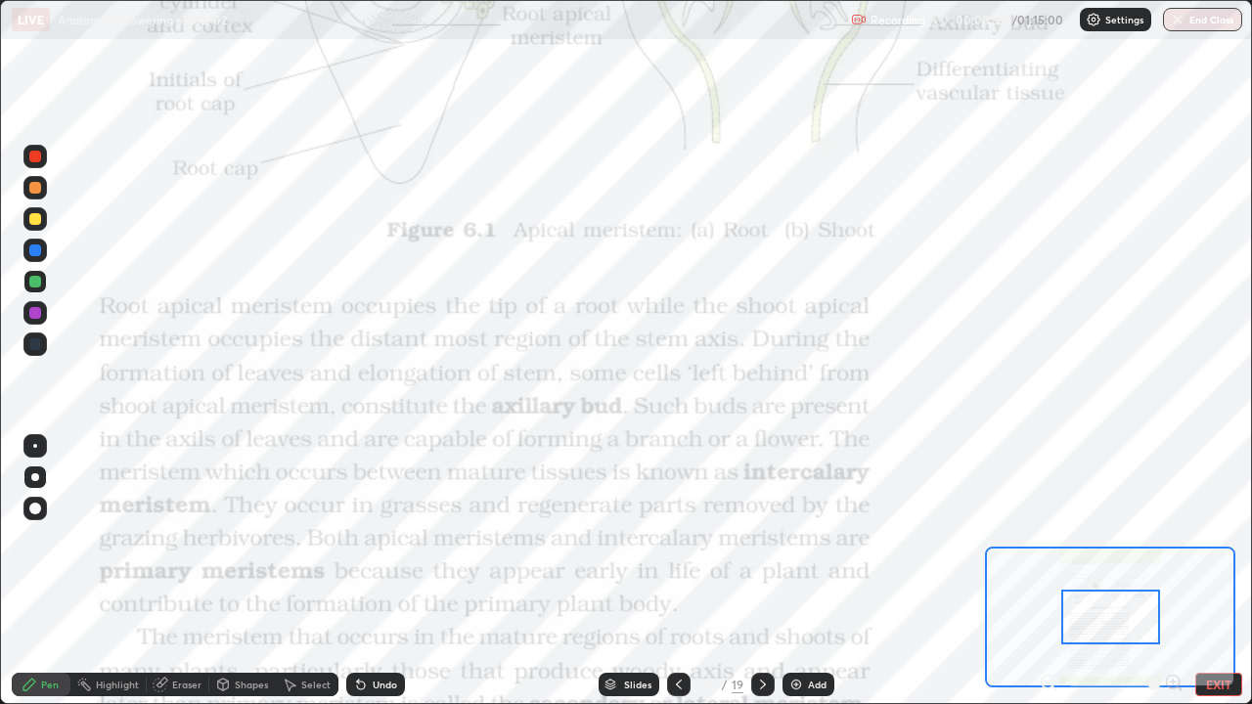
click at [644, 571] on div "Slides" at bounding box center [629, 684] width 61 height 23
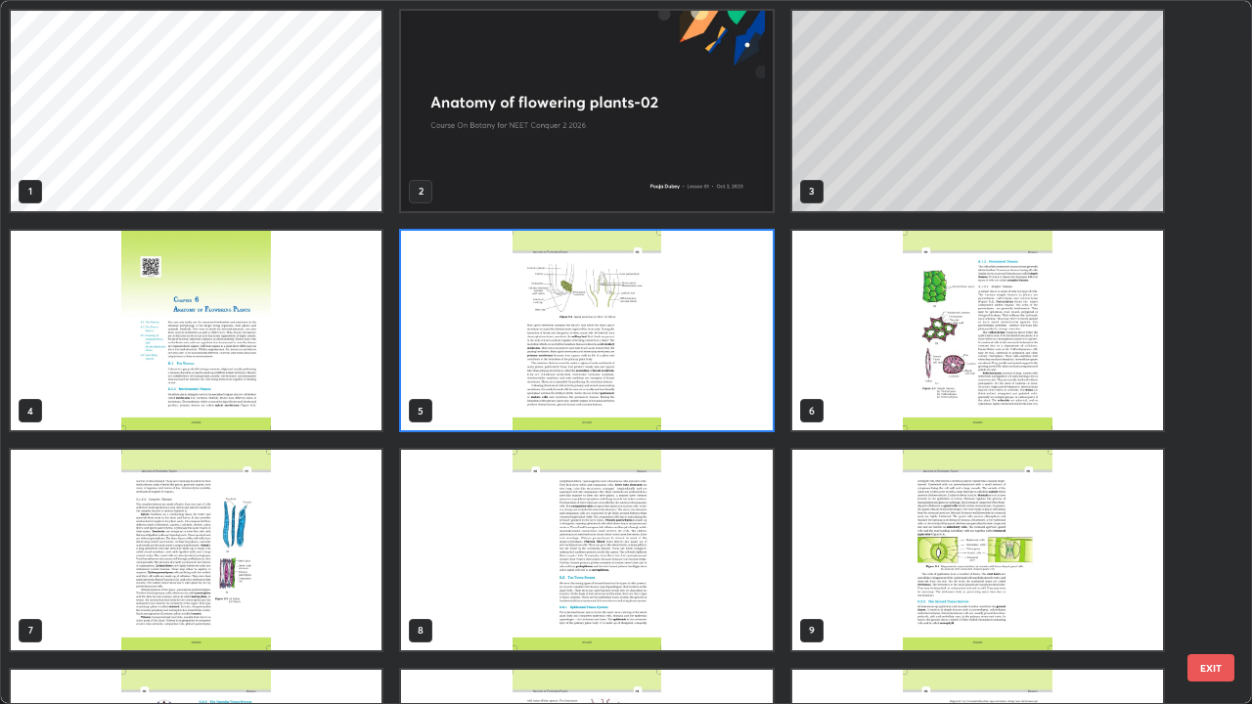
scroll to position [696, 1240]
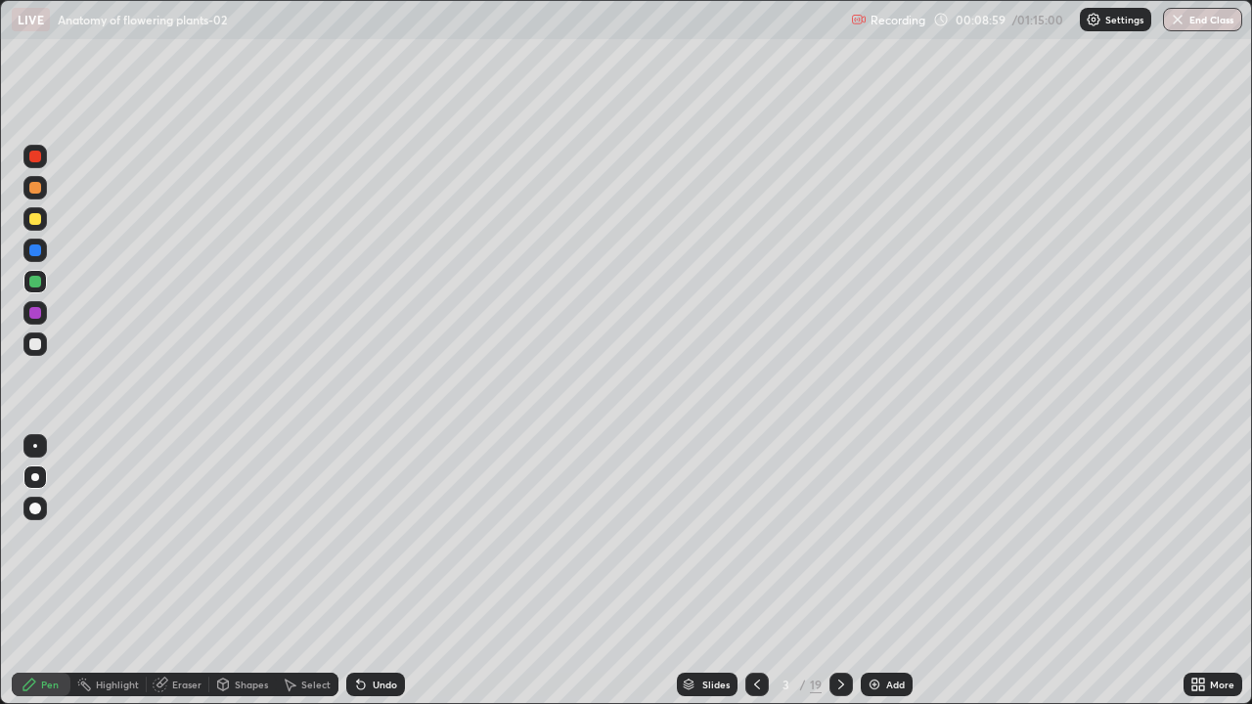
click at [30, 352] on div at bounding box center [34, 344] width 23 height 23
click at [908, 571] on div "Add" at bounding box center [887, 684] width 52 height 23
click at [42, 289] on div at bounding box center [34, 281] width 23 height 23
click at [42, 166] on div at bounding box center [34, 156] width 23 height 23
click at [36, 345] on div at bounding box center [35, 344] width 12 height 12
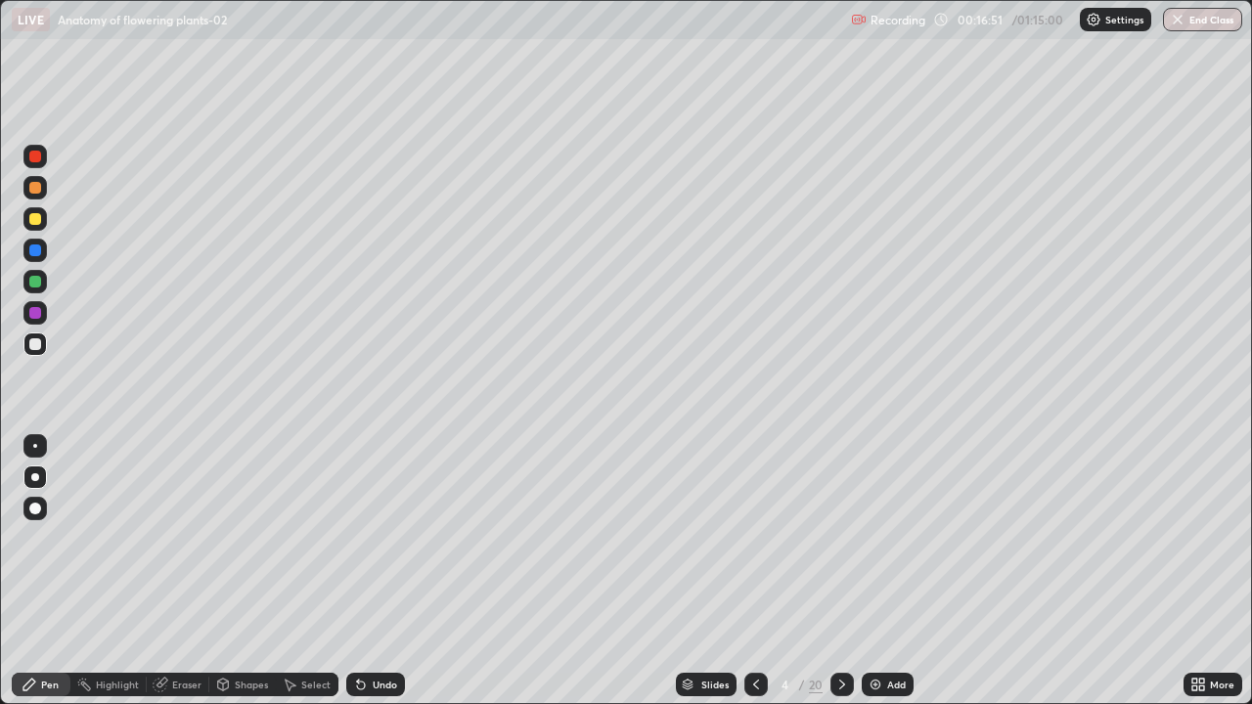
click at [902, 571] on div "Add" at bounding box center [896, 685] width 19 height 10
click at [43, 286] on div at bounding box center [34, 281] width 23 height 23
click at [38, 348] on div at bounding box center [35, 344] width 12 height 12
click at [727, 571] on div "Slides" at bounding box center [707, 684] width 61 height 23
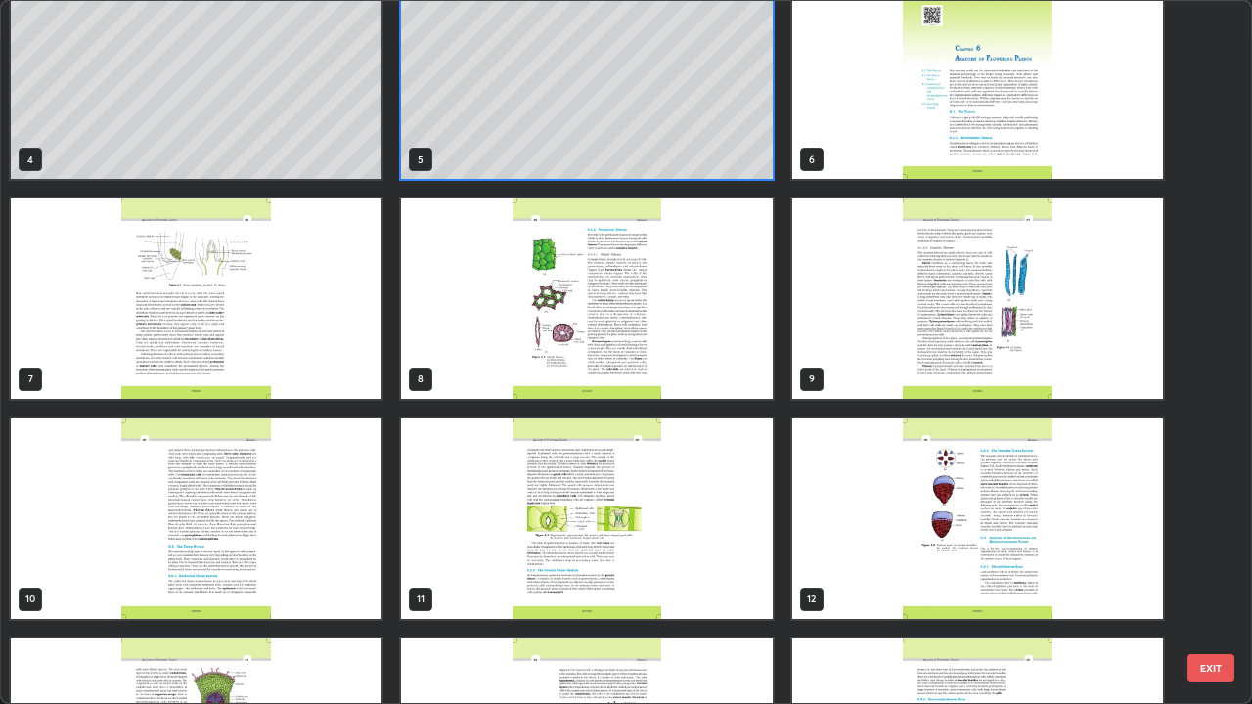
scroll to position [254, 0]
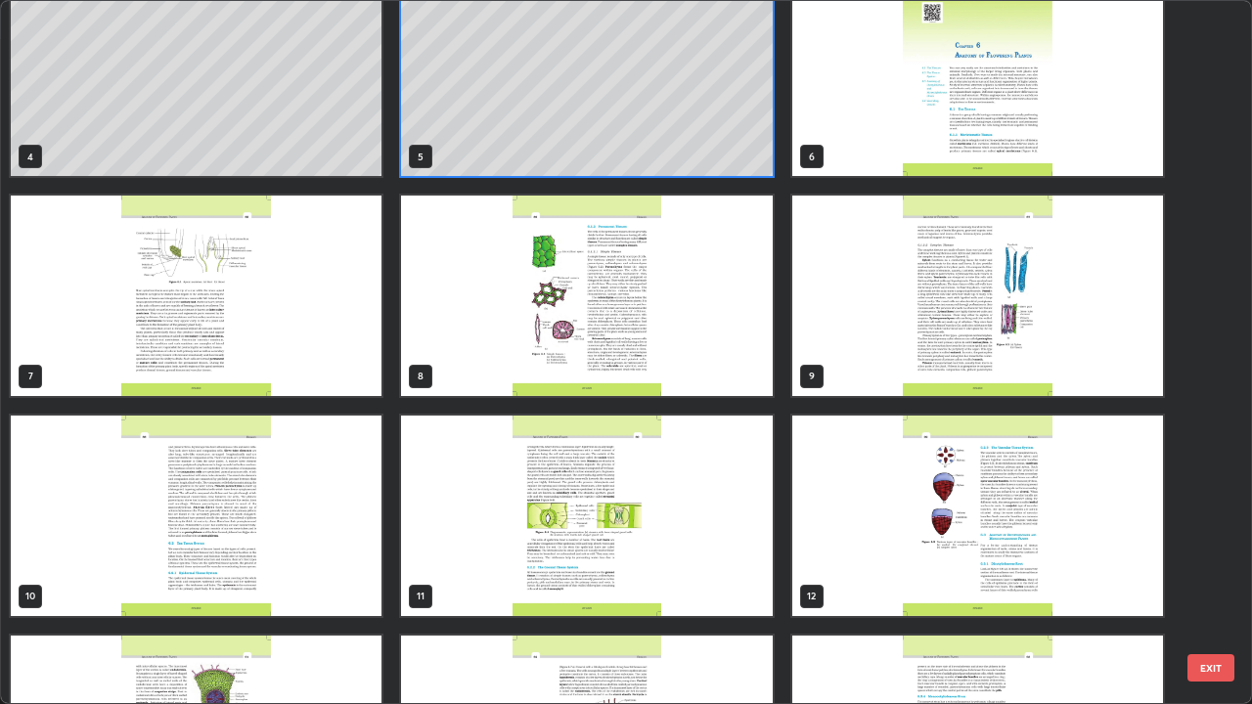
click at [363, 364] on img "grid" at bounding box center [196, 296] width 371 height 201
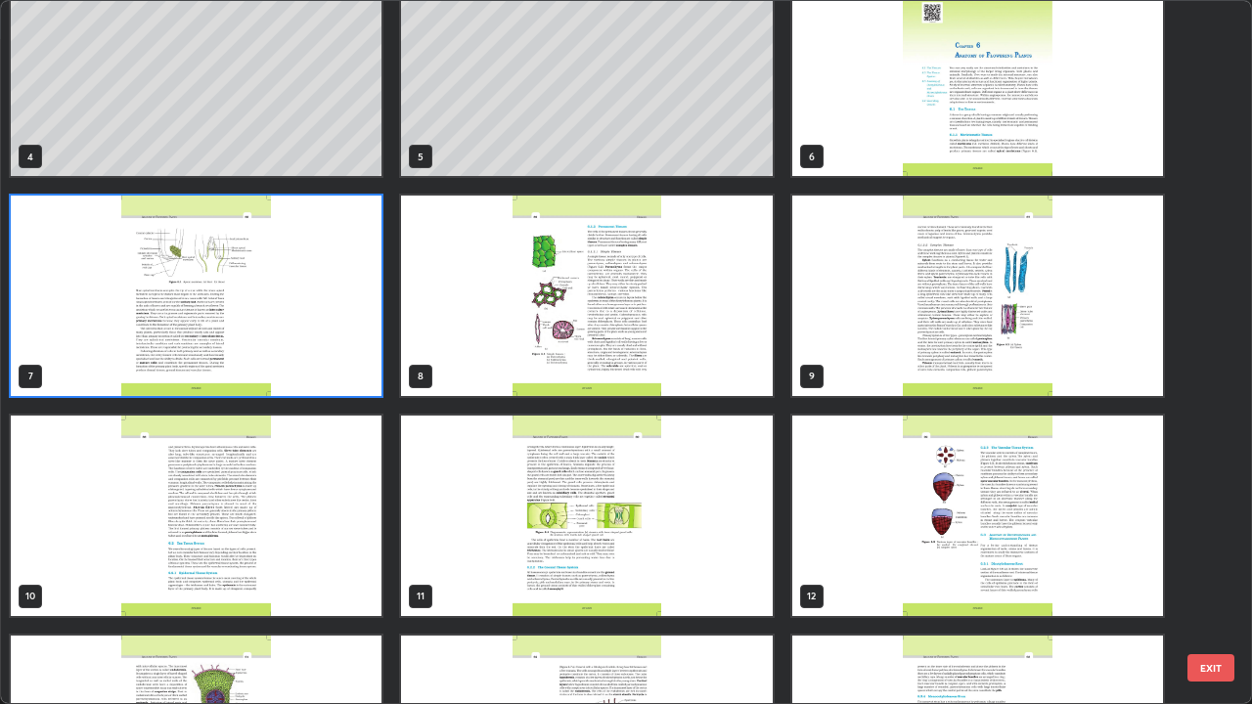
click at [363, 364] on img "grid" at bounding box center [196, 296] width 371 height 201
click at [369, 359] on img "grid" at bounding box center [196, 296] width 371 height 201
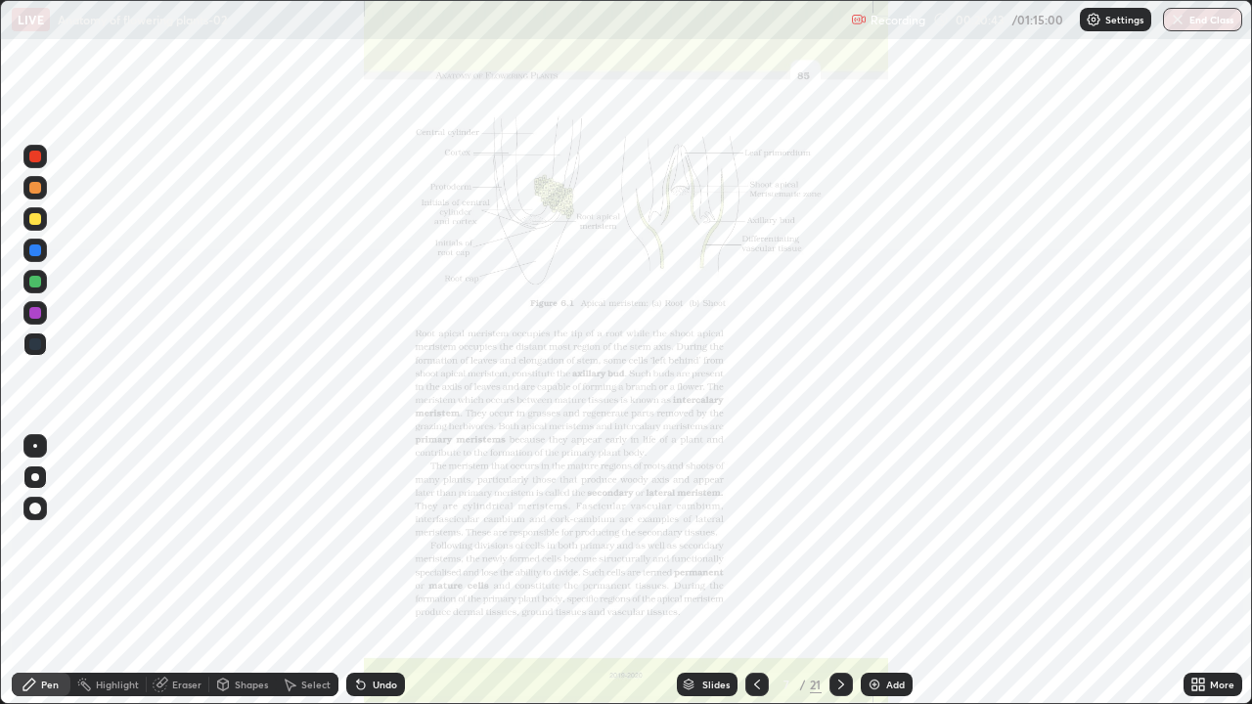
click at [1212, 571] on div "More" at bounding box center [1222, 685] width 24 height 10
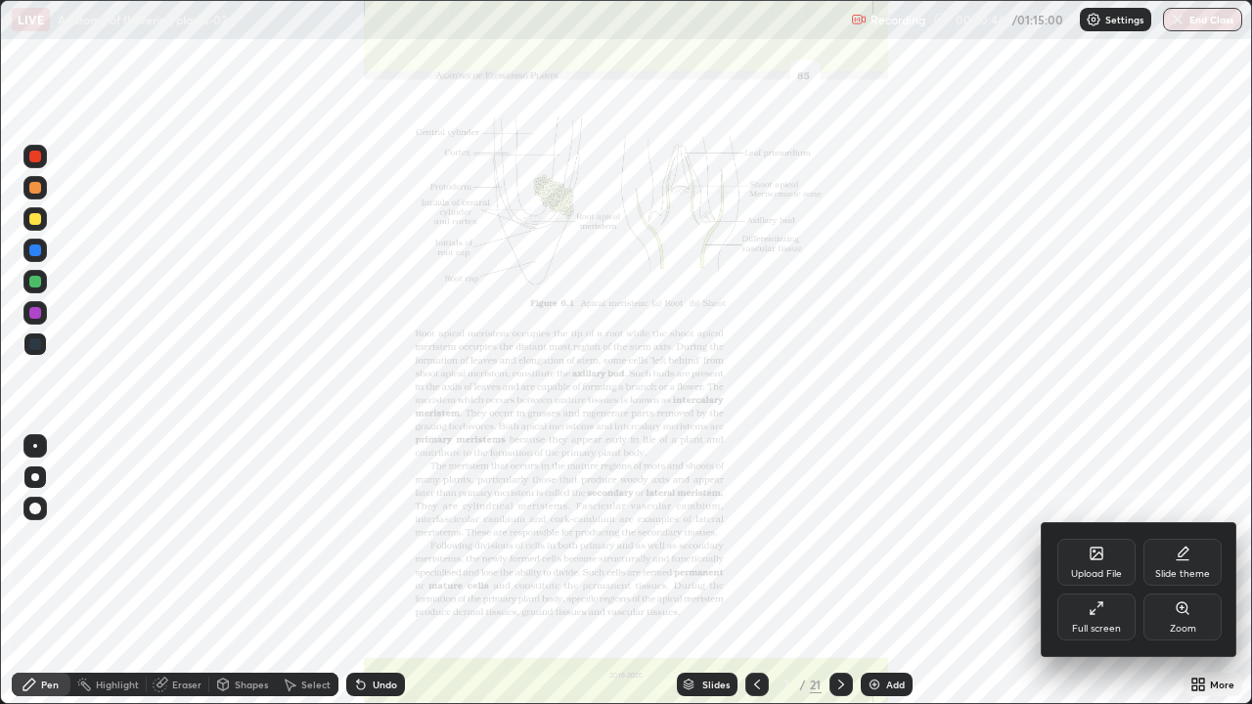
click at [1185, 571] on div "Zoom" at bounding box center [1183, 629] width 26 height 10
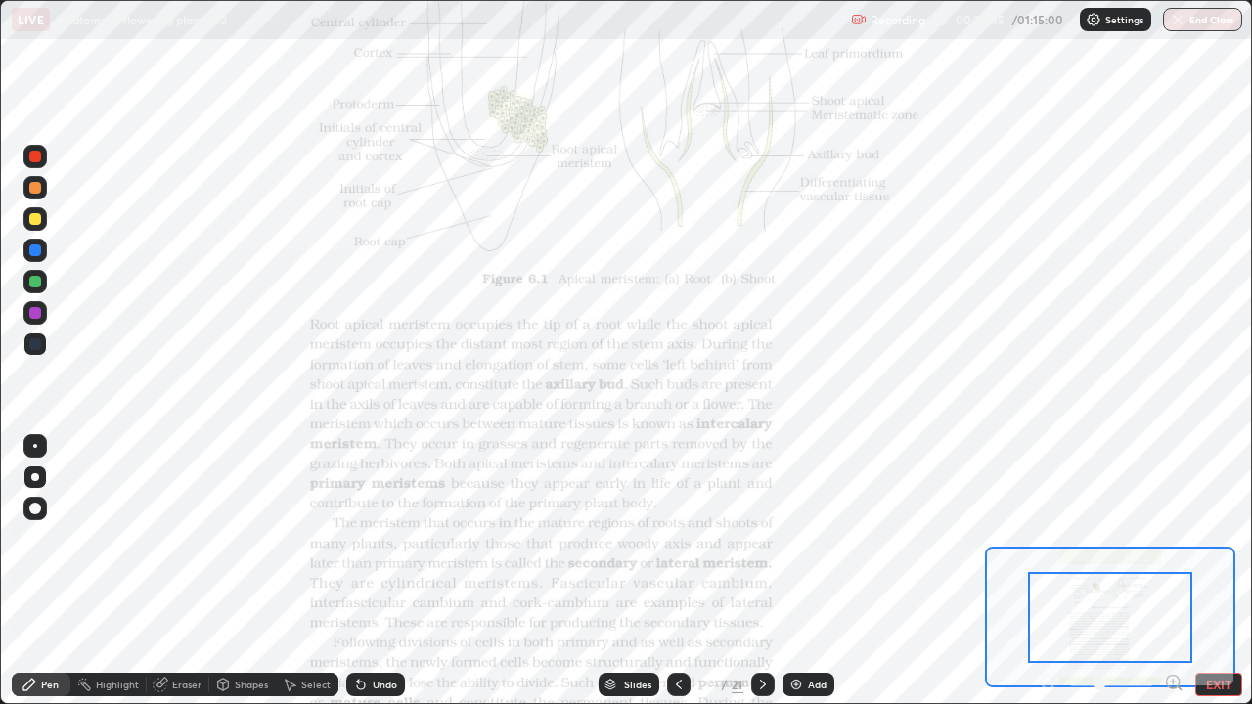
click at [1173, 571] on icon at bounding box center [1173, 682] width 5 height 0
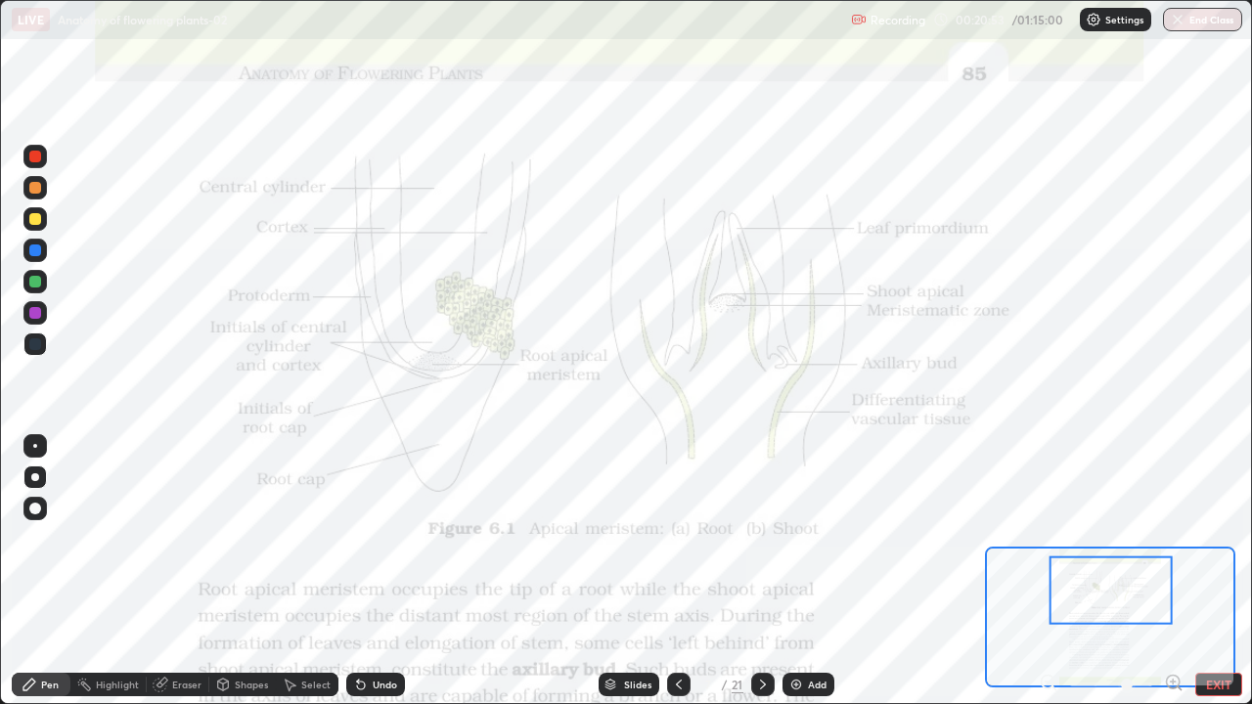
click at [644, 571] on div "Slides" at bounding box center [637, 685] width 27 height 10
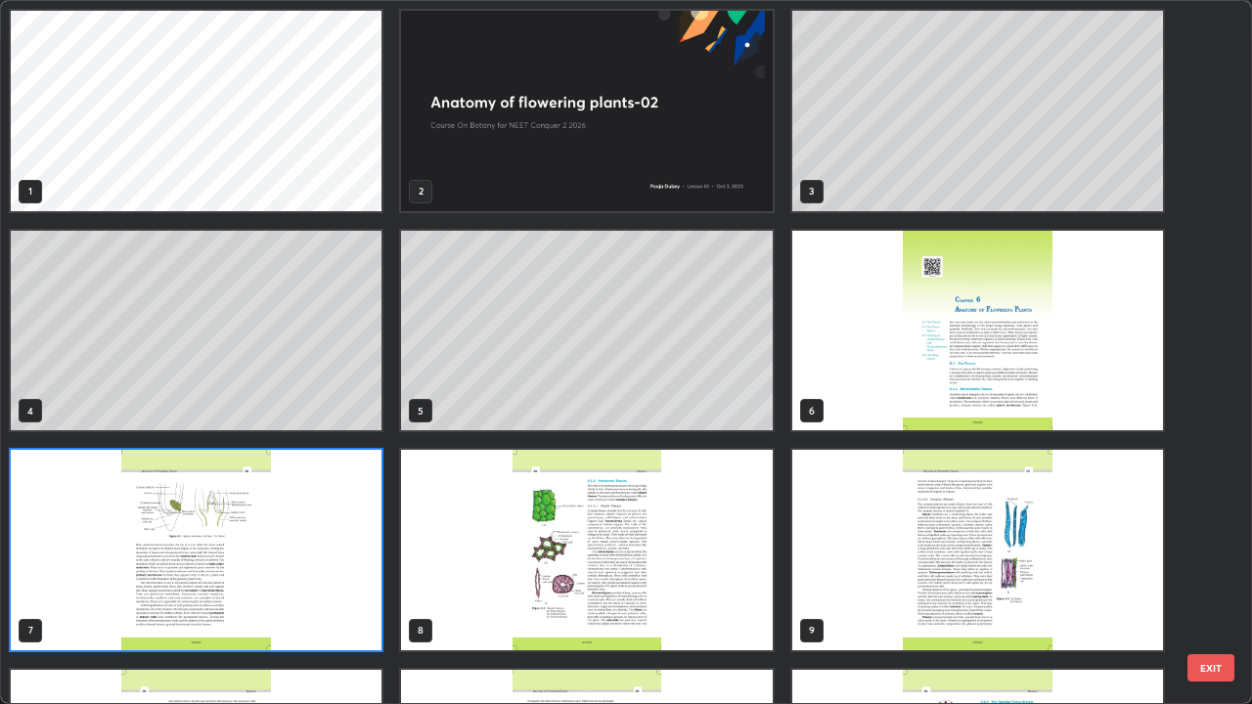
scroll to position [696, 1240]
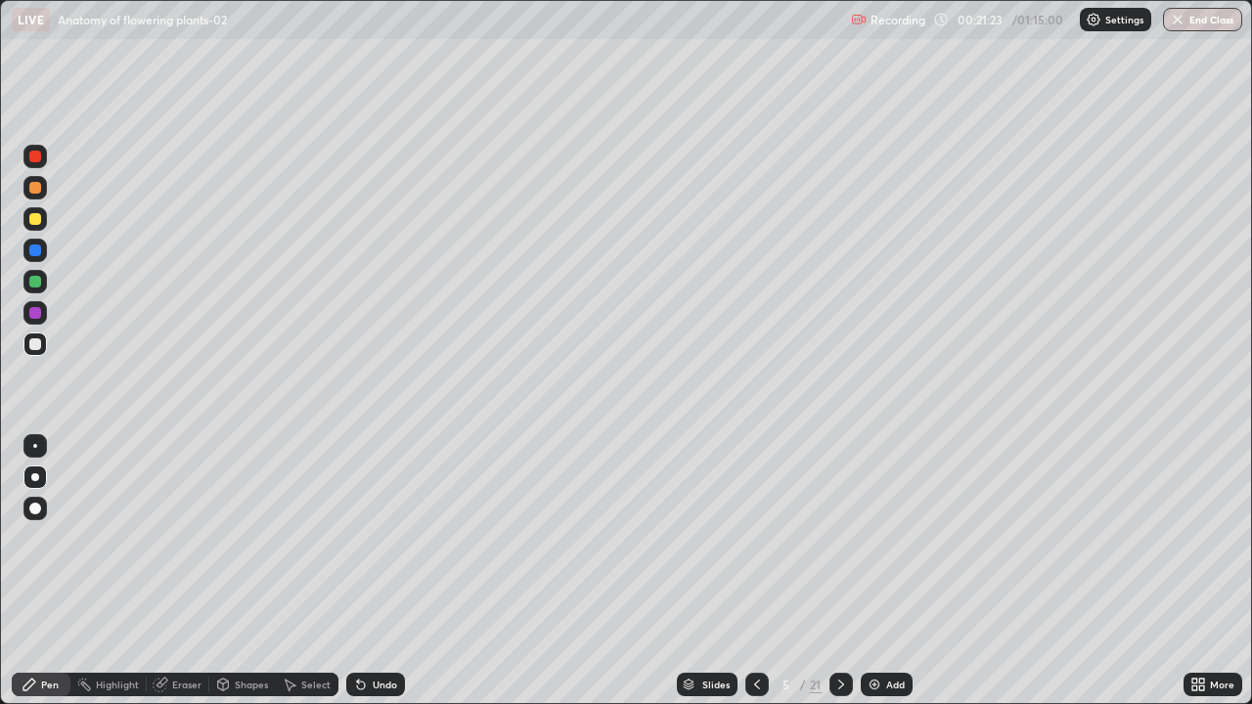
click at [40, 290] on div at bounding box center [34, 281] width 23 height 23
click at [898, 571] on div "Add" at bounding box center [895, 685] width 19 height 10
click at [36, 344] on div at bounding box center [35, 344] width 12 height 12
click at [393, 571] on div "Undo" at bounding box center [385, 685] width 24 height 10
click at [382, 571] on div "Undo" at bounding box center [385, 685] width 24 height 10
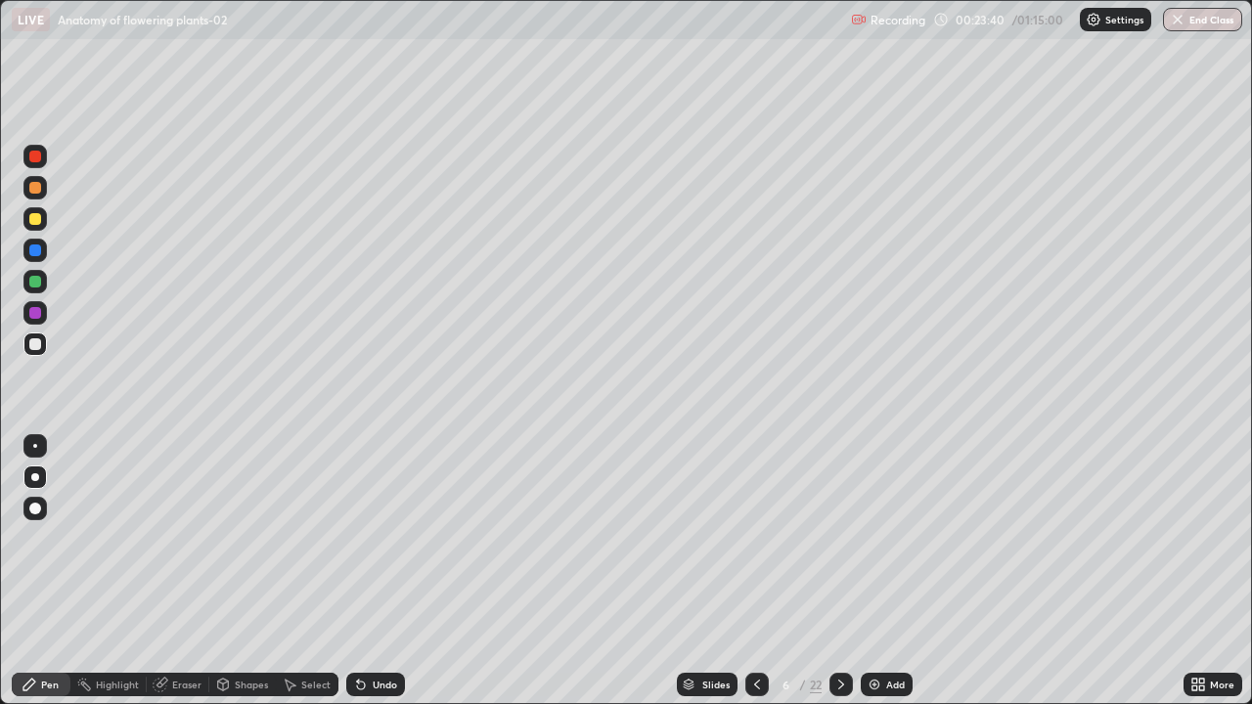
click at [362, 571] on icon at bounding box center [361, 685] width 16 height 16
click at [36, 290] on div at bounding box center [34, 281] width 23 height 23
click at [34, 351] on div at bounding box center [34, 344] width 23 height 23
click at [35, 290] on div at bounding box center [34, 281] width 23 height 23
click at [43, 347] on div at bounding box center [34, 344] width 23 height 23
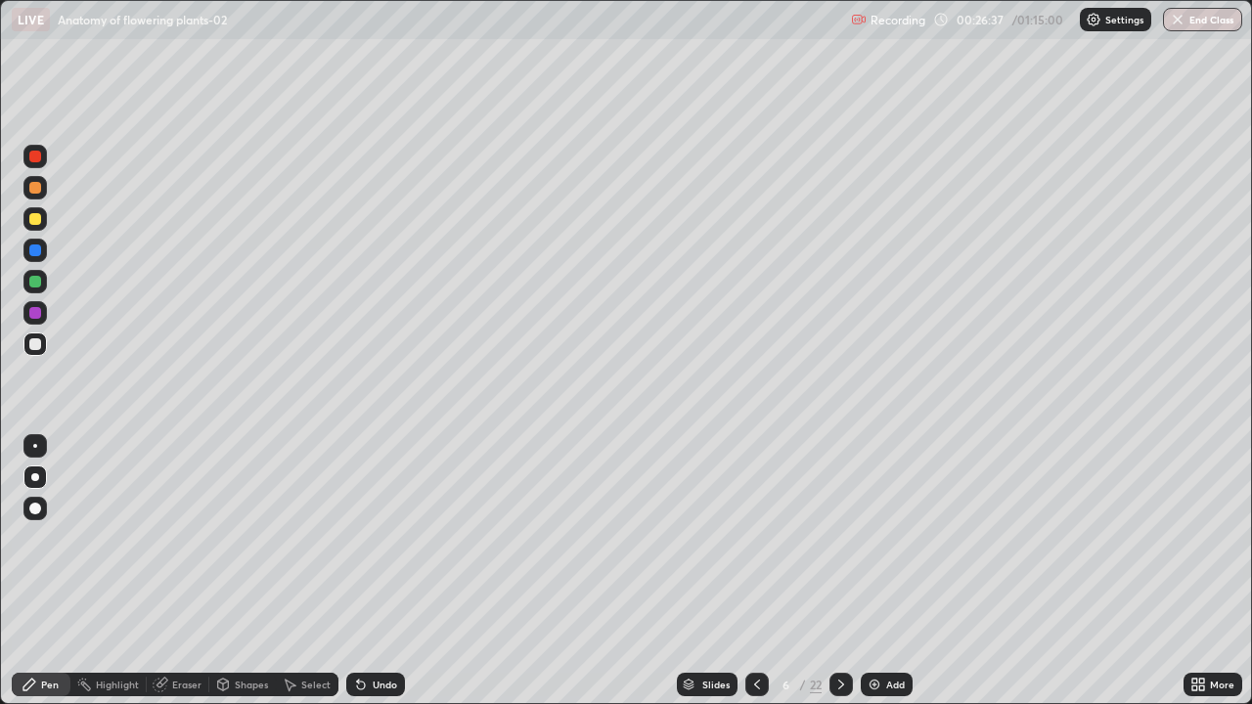
click at [36, 282] on div at bounding box center [35, 282] width 12 height 12
click at [898, 571] on div "Add" at bounding box center [887, 684] width 52 height 23
click at [37, 221] on div at bounding box center [35, 219] width 12 height 12
click at [254, 571] on div "Shapes" at bounding box center [251, 685] width 33 height 10
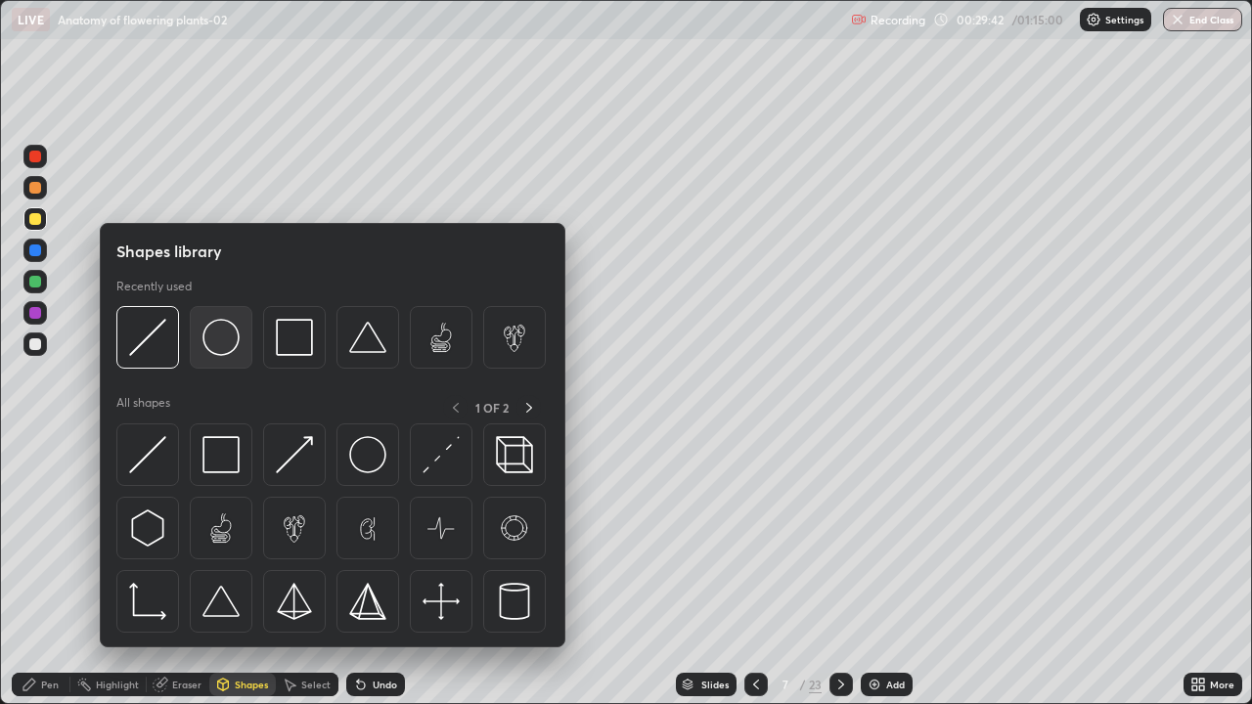
click at [229, 357] on div at bounding box center [221, 337] width 63 height 63
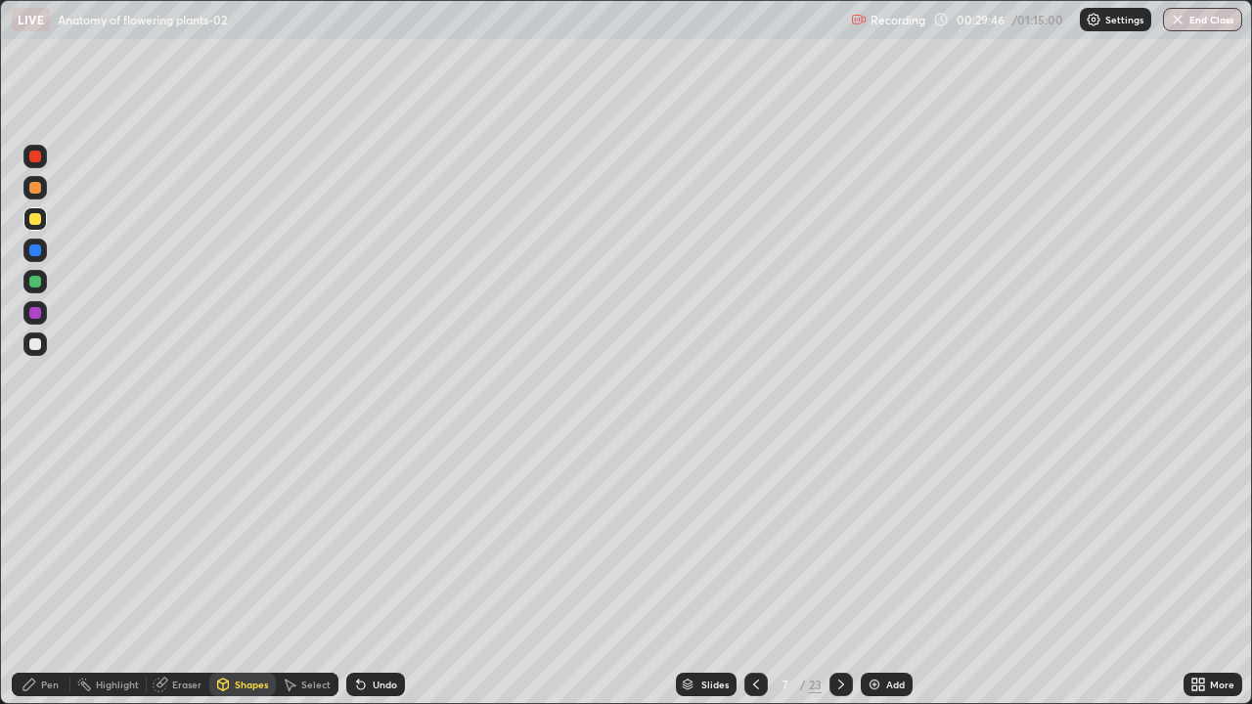
click at [45, 571] on div "Pen" at bounding box center [50, 685] width 18 height 10
click at [44, 344] on div at bounding box center [34, 344] width 23 height 23
click at [37, 216] on div at bounding box center [35, 219] width 12 height 12
click at [754, 571] on icon at bounding box center [756, 685] width 16 height 16
click at [841, 571] on div at bounding box center [840, 684] width 23 height 23
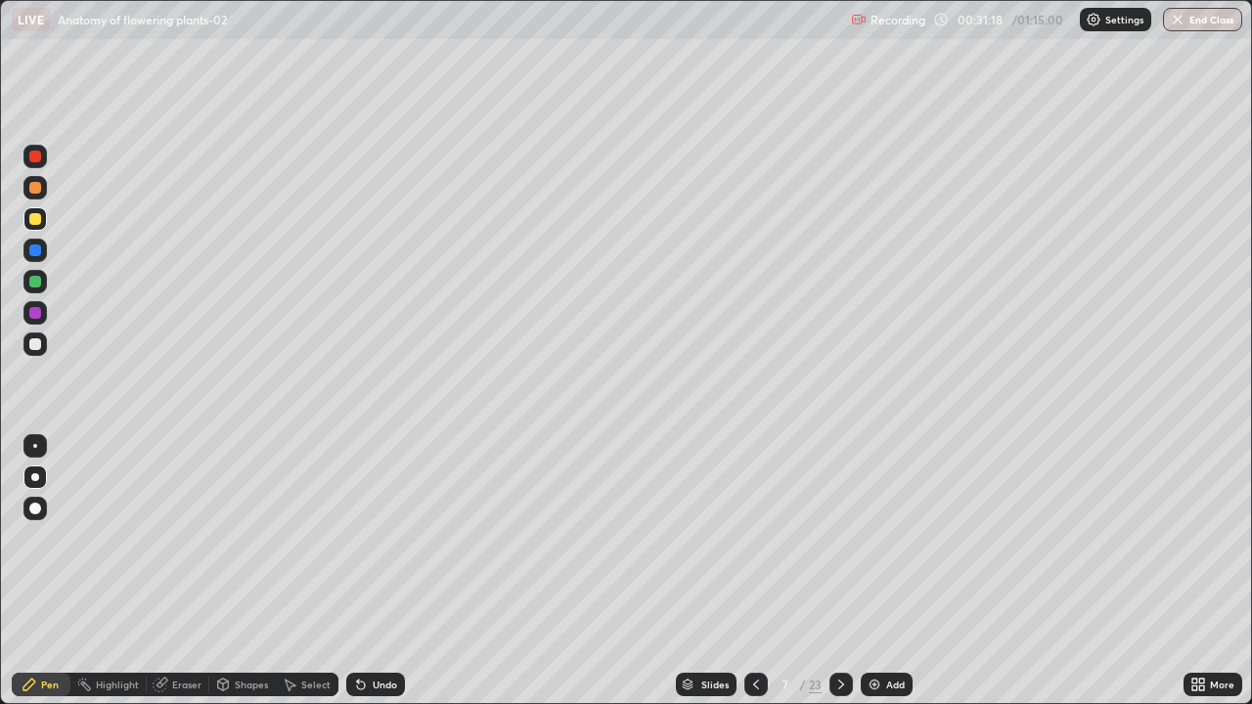
click at [46, 286] on div at bounding box center [34, 281] width 23 height 23
click at [35, 229] on div at bounding box center [34, 218] width 23 height 23
click at [32, 165] on div at bounding box center [34, 156] width 23 height 23
click at [33, 156] on div at bounding box center [35, 157] width 12 height 12
click at [35, 189] on div at bounding box center [35, 188] width 12 height 12
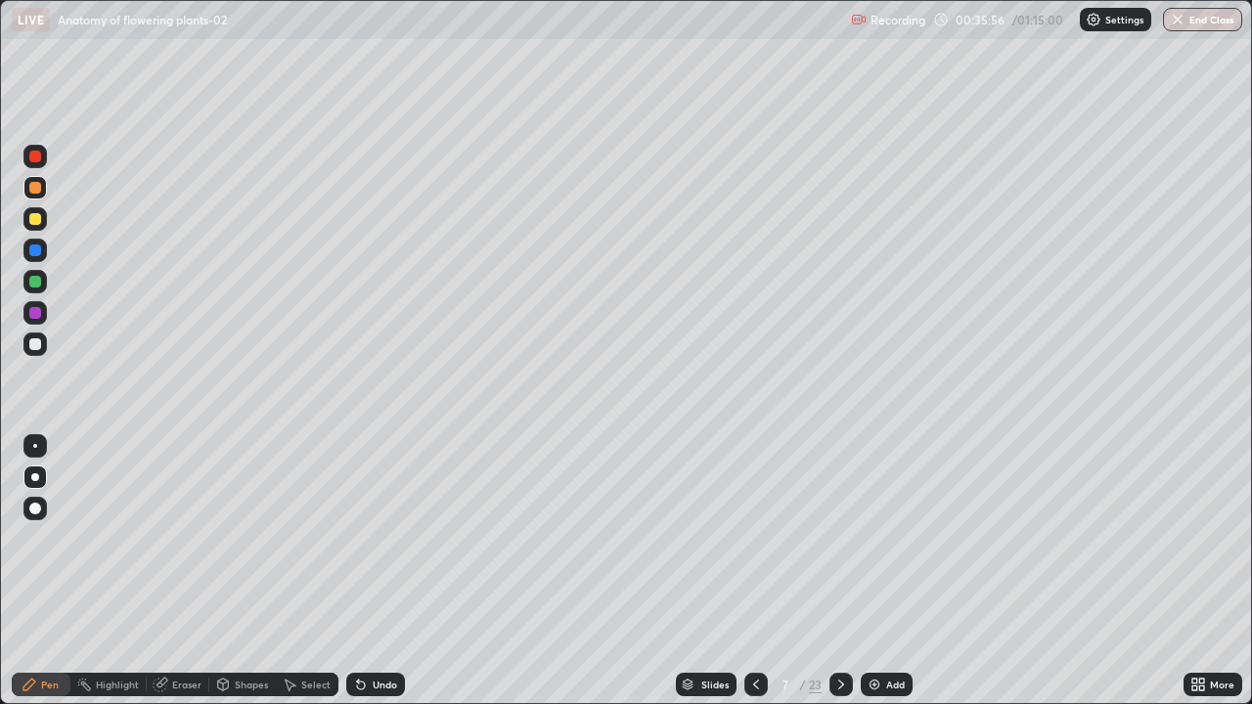
click at [754, 571] on icon at bounding box center [756, 685] width 16 height 16
click at [847, 571] on div at bounding box center [840, 684] width 23 height 23
click at [309, 571] on div "Select" at bounding box center [315, 685] width 29 height 10
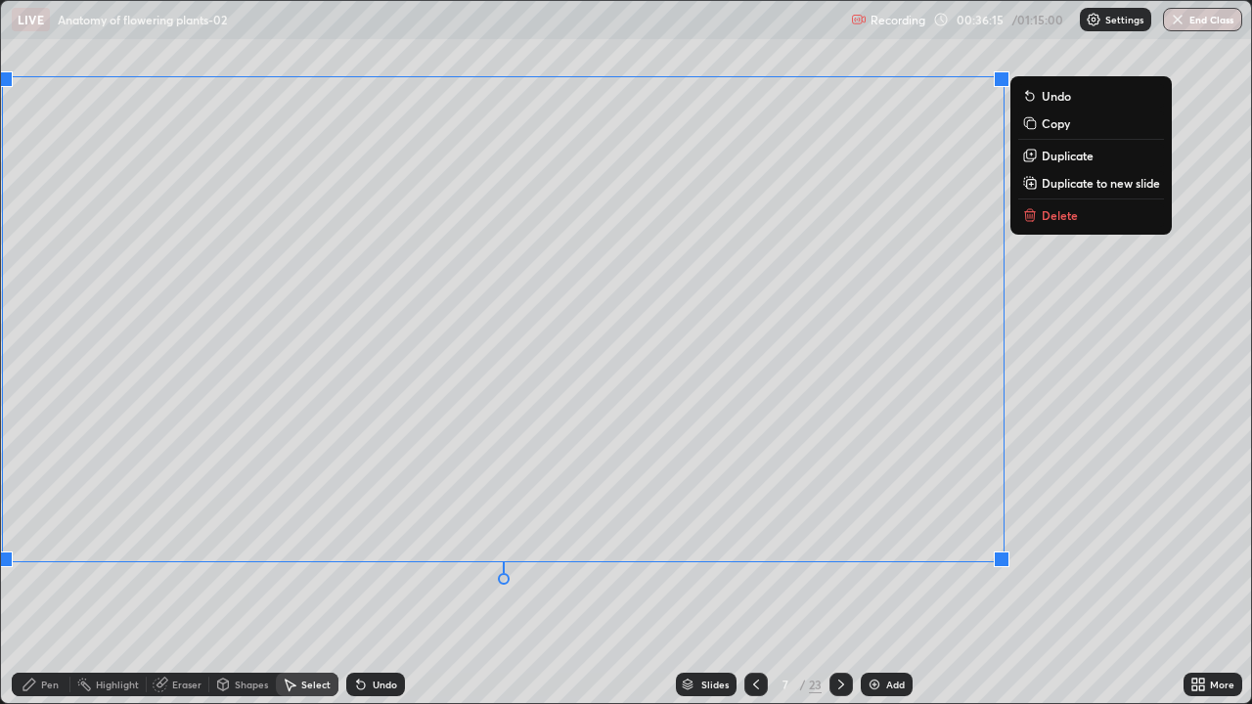
click at [51, 571] on div "Pen" at bounding box center [50, 685] width 18 height 10
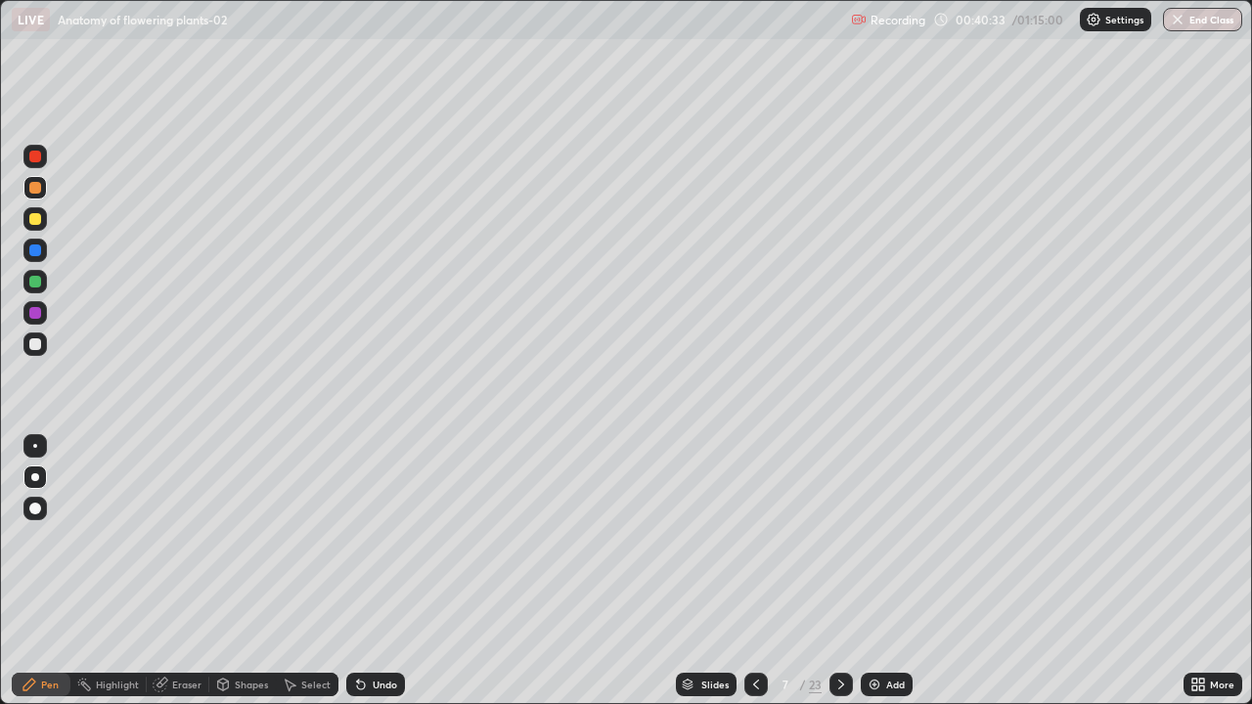
click at [902, 571] on div "Add" at bounding box center [895, 685] width 19 height 10
click at [30, 282] on div at bounding box center [35, 282] width 12 height 12
click at [32, 189] on div at bounding box center [35, 188] width 12 height 12
click at [36, 284] on div at bounding box center [35, 282] width 12 height 12
click at [40, 227] on div at bounding box center [34, 218] width 23 height 23
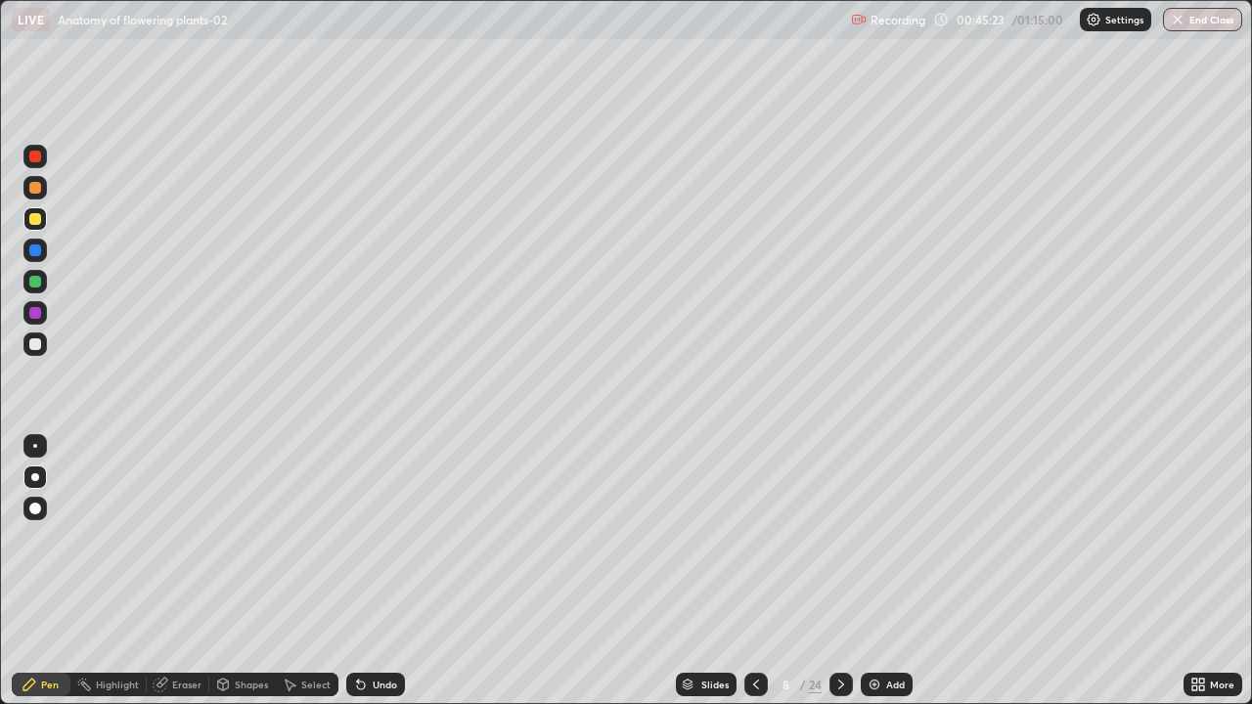
click at [383, 571] on div "Undo" at bounding box center [385, 685] width 24 height 10
click at [721, 571] on div "Slides" at bounding box center [714, 685] width 27 height 10
click at [895, 571] on div "Add" at bounding box center [895, 685] width 19 height 10
click at [368, 571] on div "Undo" at bounding box center [375, 684] width 59 height 23
click at [189, 571] on div "Eraser" at bounding box center [178, 684] width 63 height 23
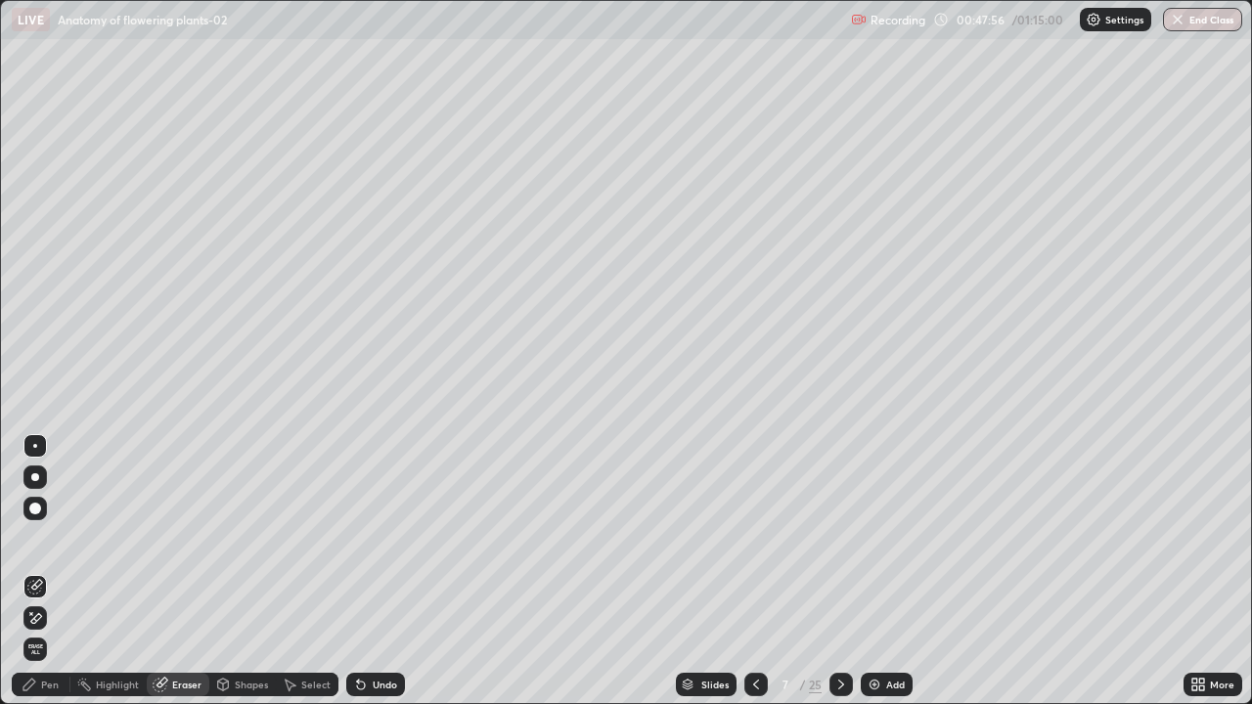
click at [59, 571] on div "Pen" at bounding box center [41, 684] width 59 height 23
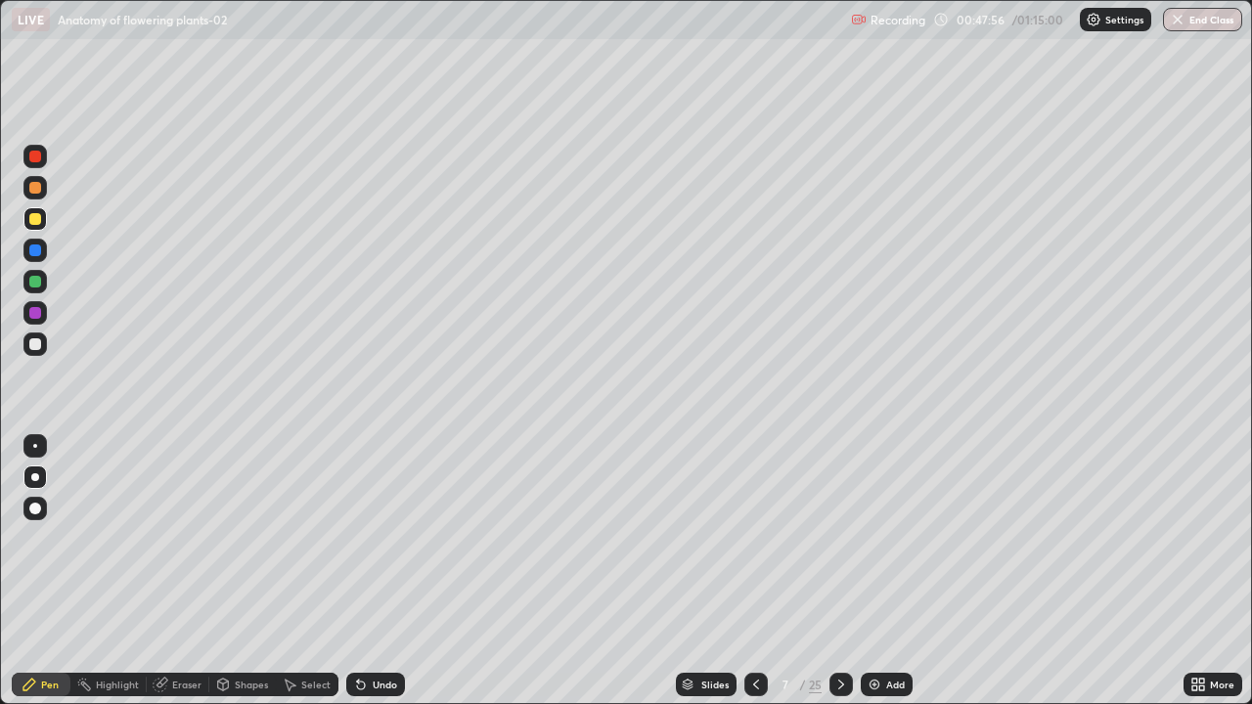
click at [35, 253] on div at bounding box center [35, 251] width 12 height 12
click at [718, 571] on div "Slides" at bounding box center [714, 685] width 27 height 10
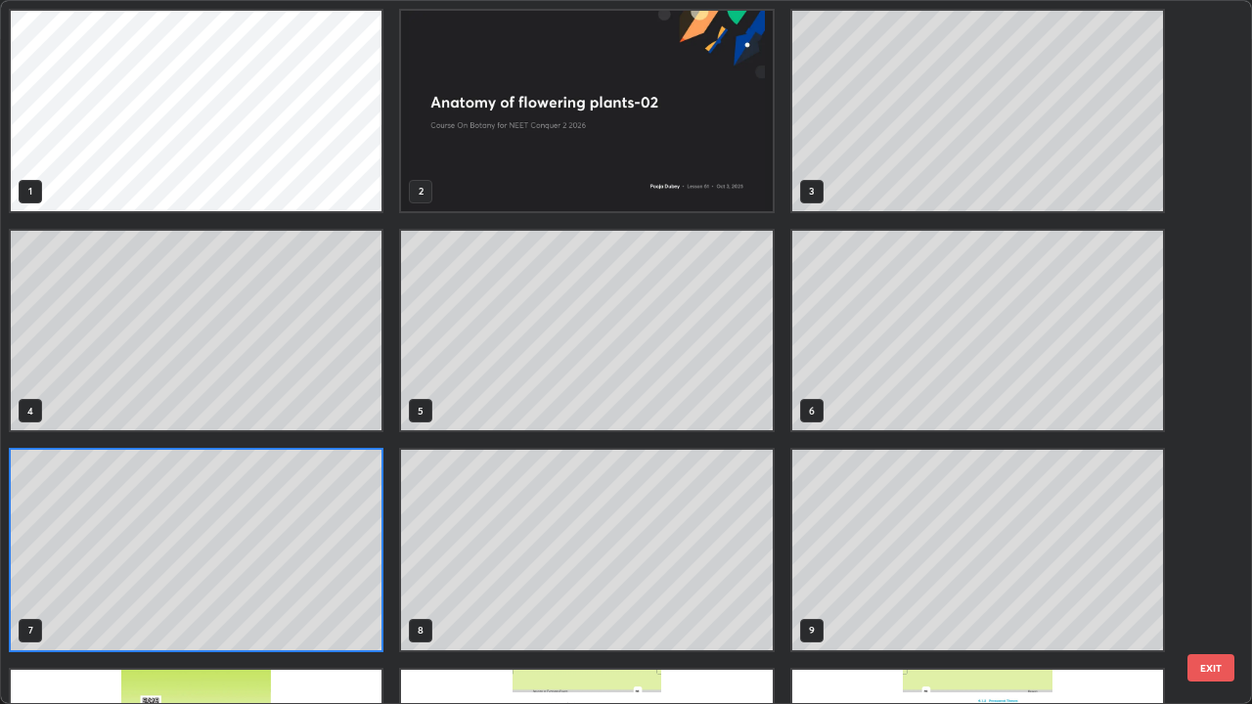
scroll to position [5, 0]
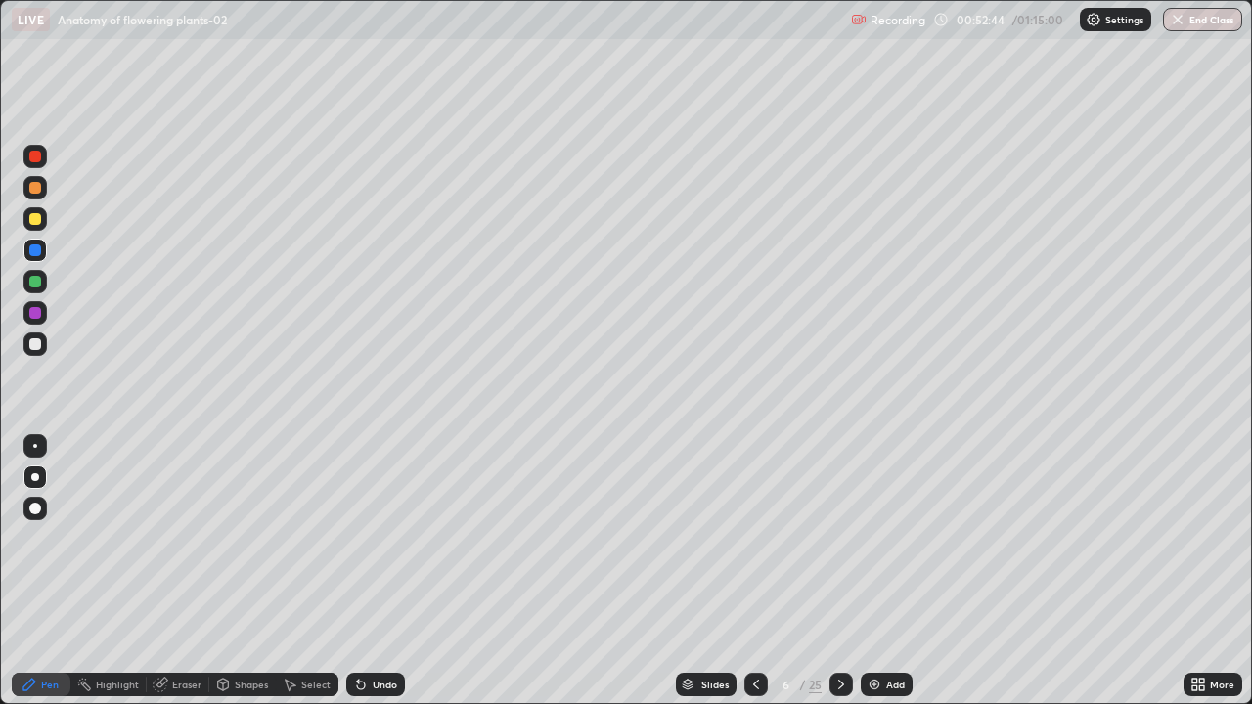
click at [720, 571] on div "Slides" at bounding box center [714, 685] width 27 height 10
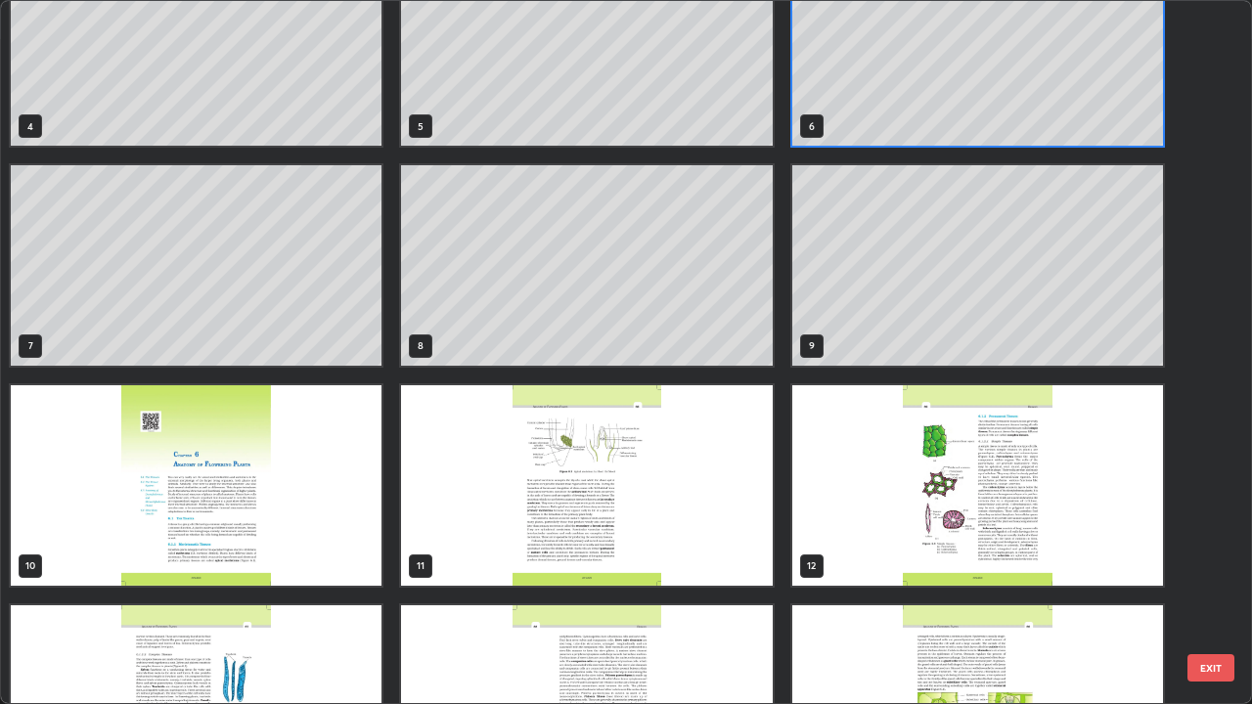
scroll to position [285, 0]
click at [737, 524] on img "grid" at bounding box center [586, 485] width 371 height 201
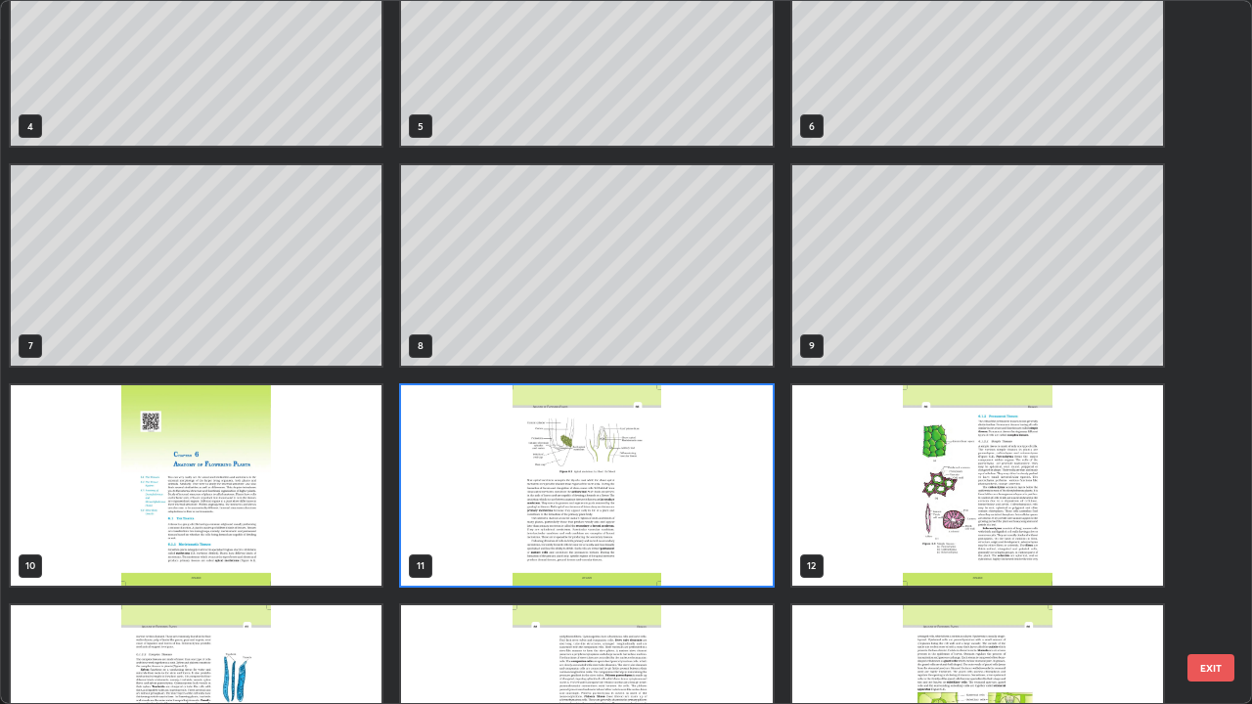
click at [750, 518] on img "grid" at bounding box center [586, 485] width 371 height 201
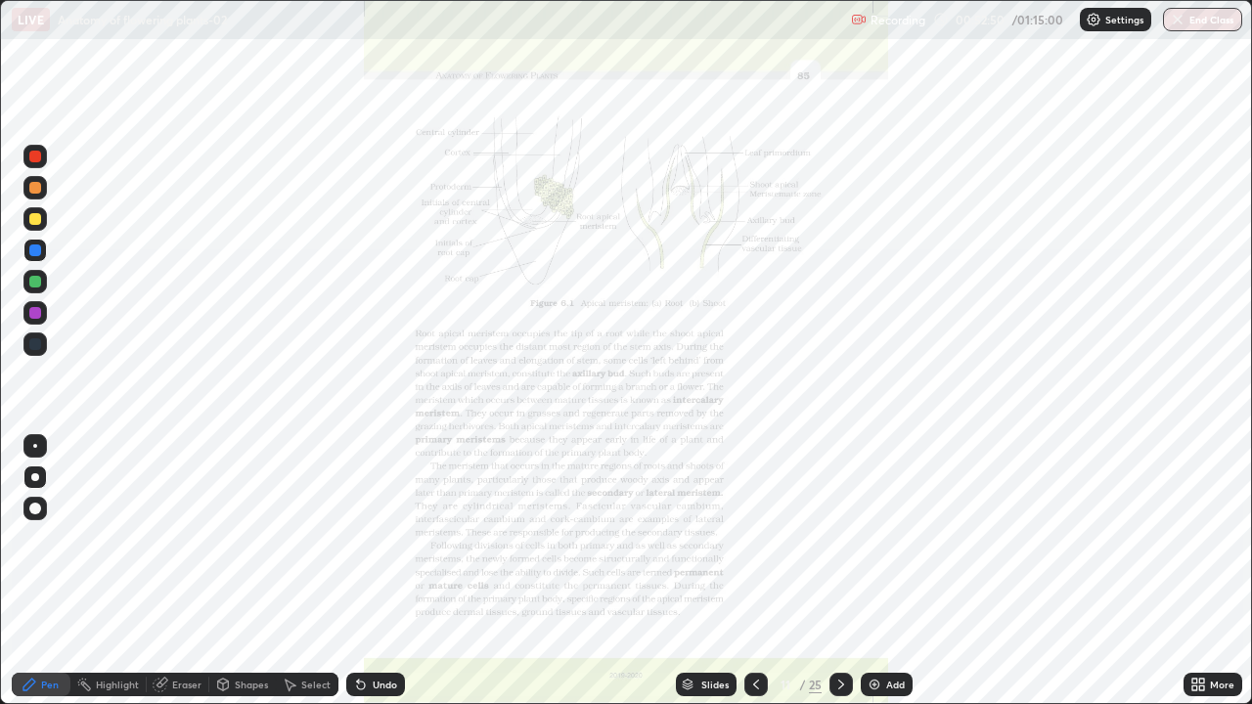
click at [750, 518] on img "grid" at bounding box center [586, 485] width 371 height 201
click at [839, 571] on icon at bounding box center [841, 685] width 16 height 16
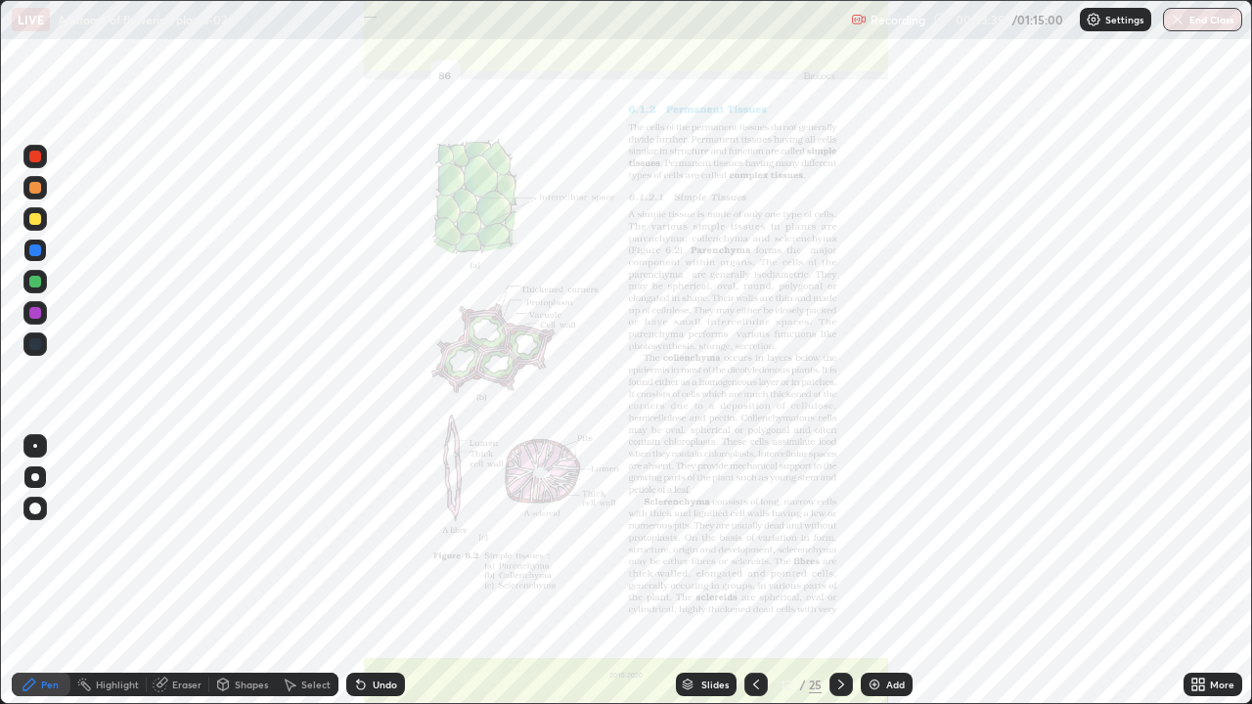
click at [754, 571] on icon at bounding box center [756, 685] width 16 height 16
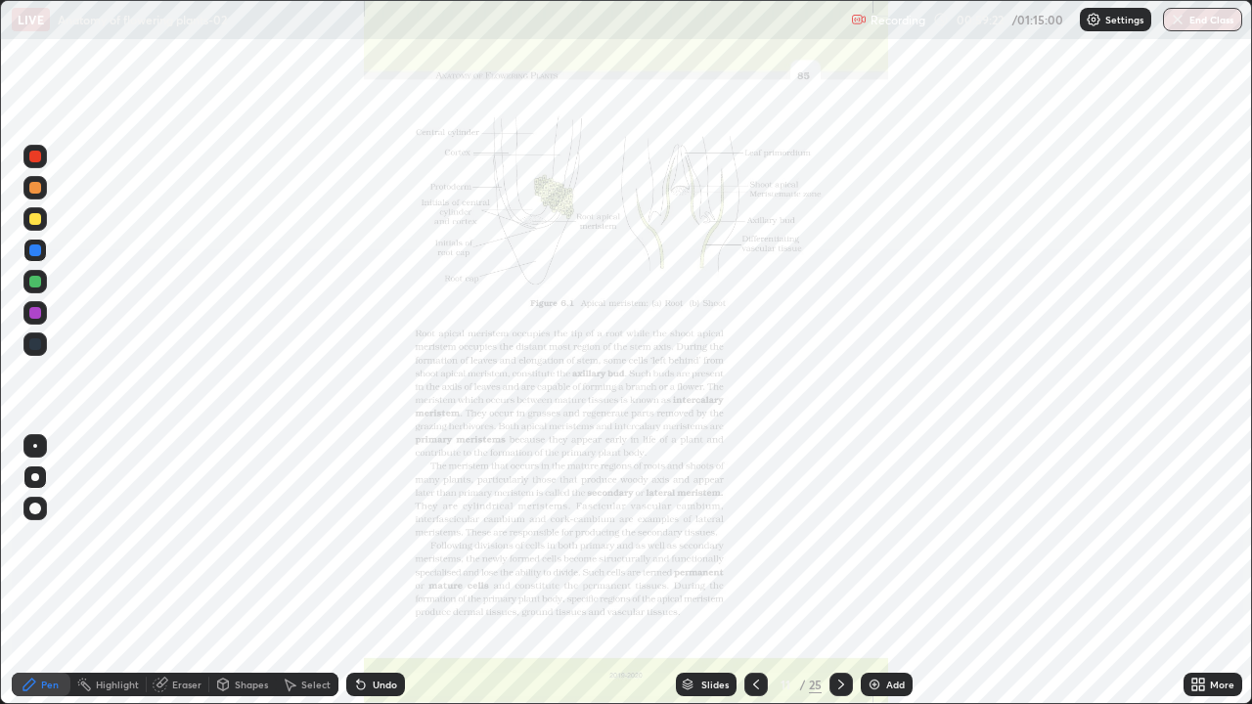
click at [839, 571] on icon at bounding box center [841, 685] width 16 height 16
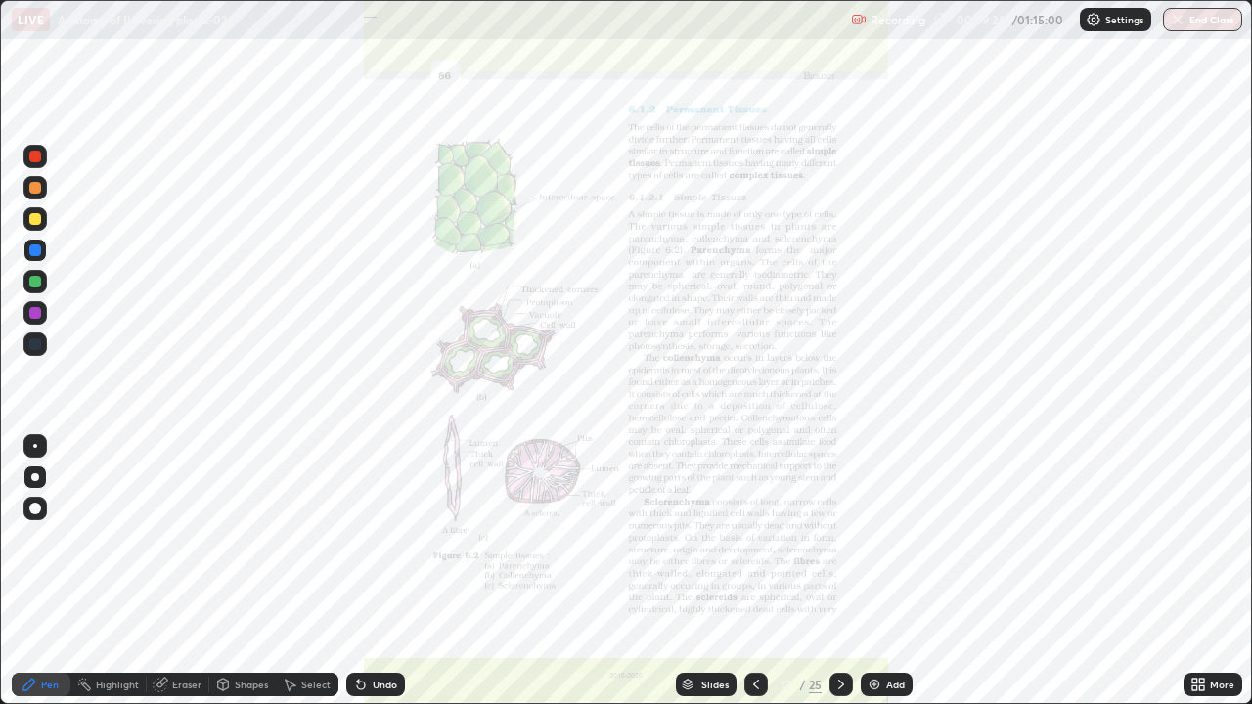
click at [710, 571] on div "Slides" at bounding box center [714, 685] width 27 height 10
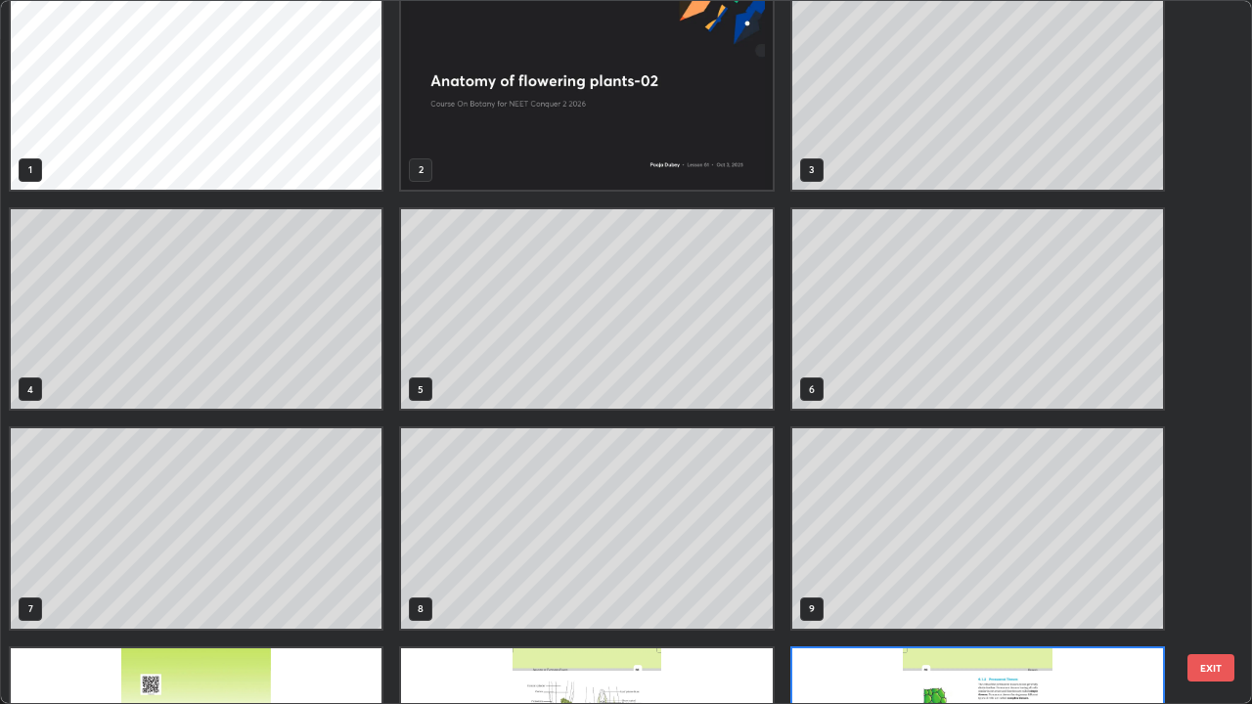
scroll to position [0, 0]
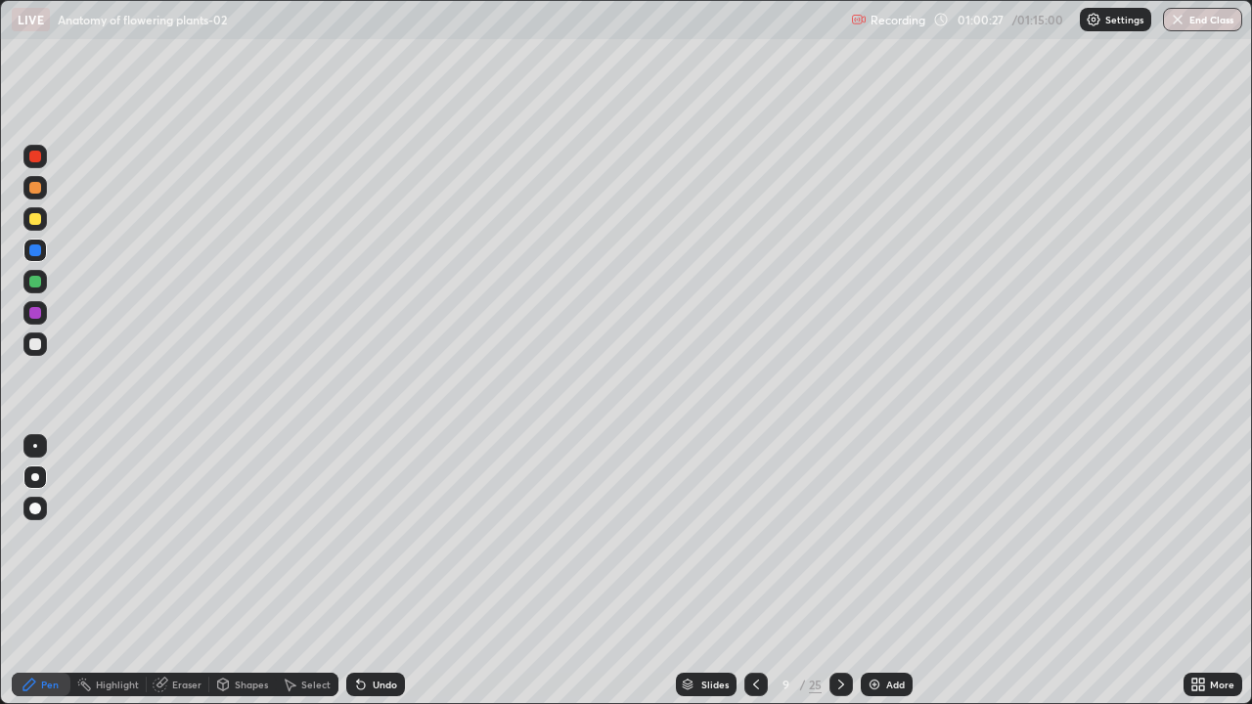
click at [754, 571] on icon at bounding box center [756, 685] width 16 height 16
click at [762, 571] on icon at bounding box center [756, 685] width 16 height 16
click at [766, 571] on div at bounding box center [755, 684] width 23 height 23
click at [839, 571] on icon at bounding box center [841, 685] width 16 height 16
click at [757, 571] on icon at bounding box center [756, 685] width 16 height 16
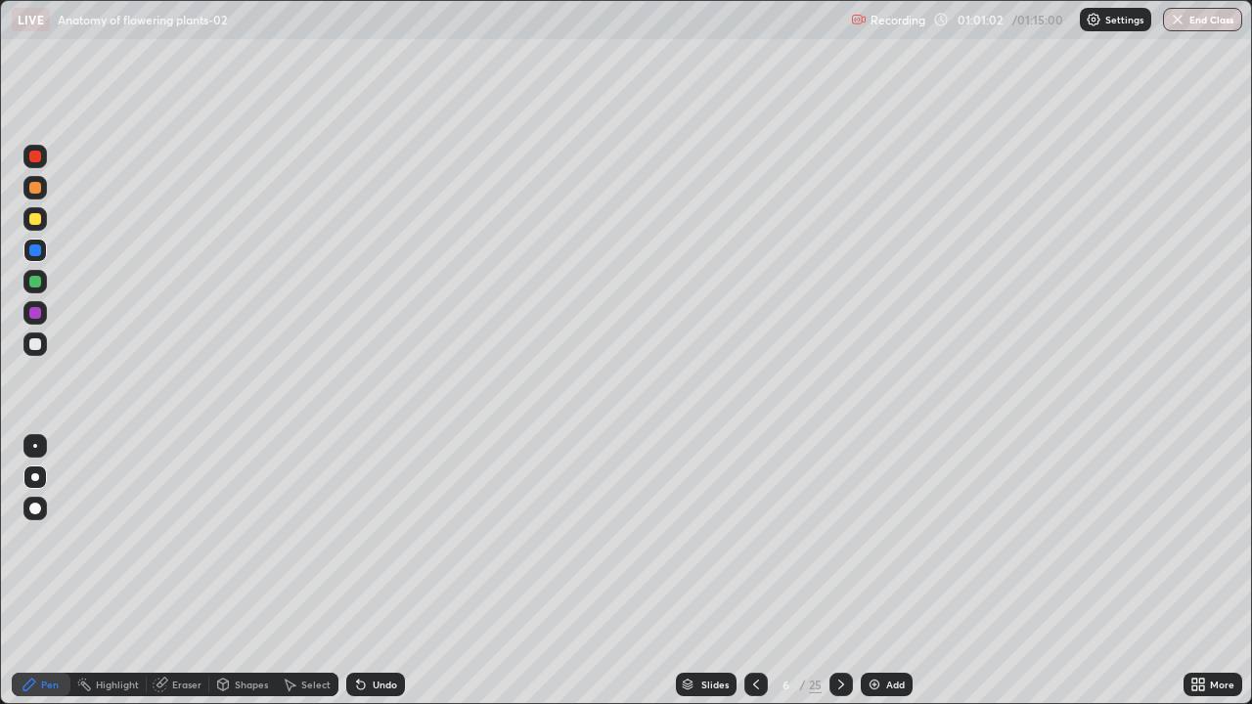
click at [1186, 22] on button "End Class" at bounding box center [1202, 19] width 79 height 23
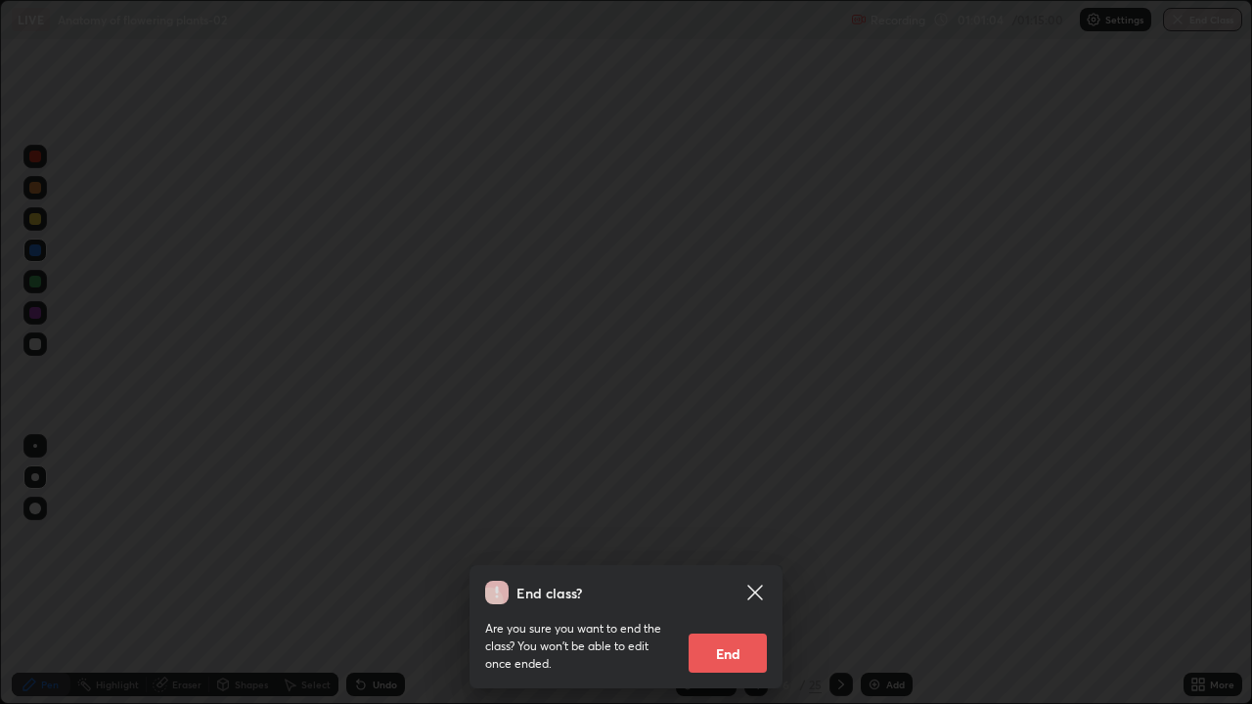
click at [749, 571] on button "End" at bounding box center [728, 653] width 78 height 39
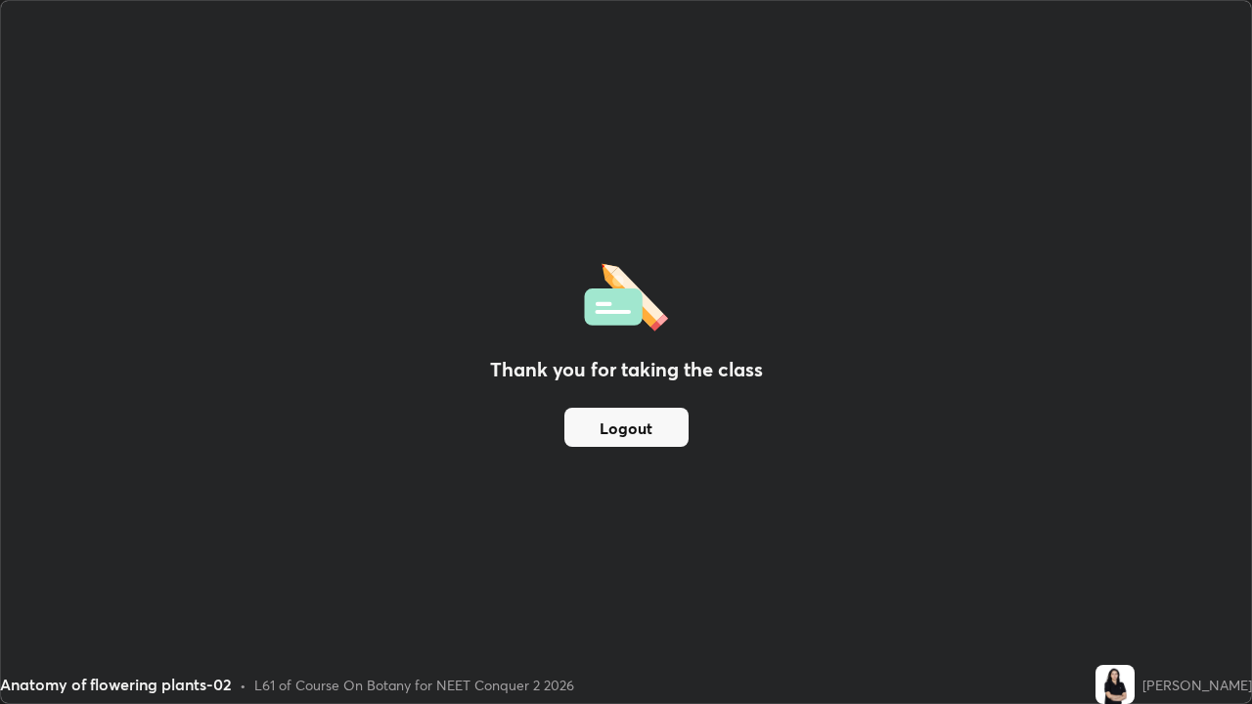
click at [679, 433] on button "Logout" at bounding box center [626, 427] width 124 height 39
